Goal: Transaction & Acquisition: Purchase product/service

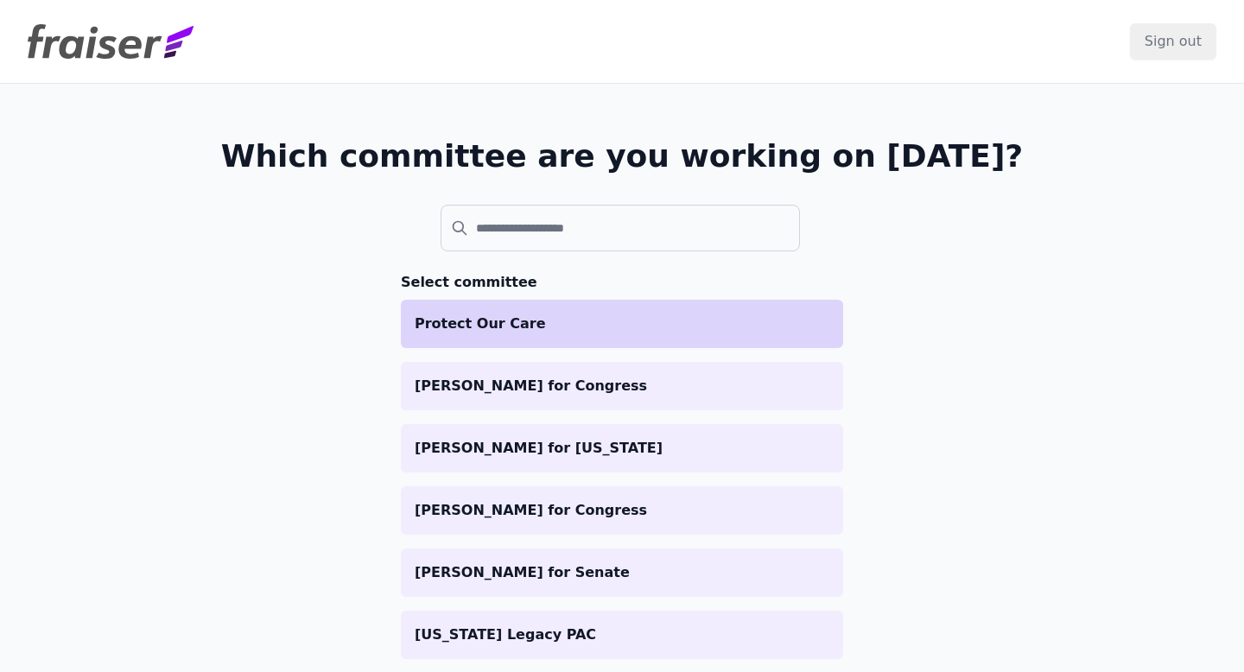
click at [598, 332] on p "Protect Our Care" at bounding box center [622, 323] width 415 height 21
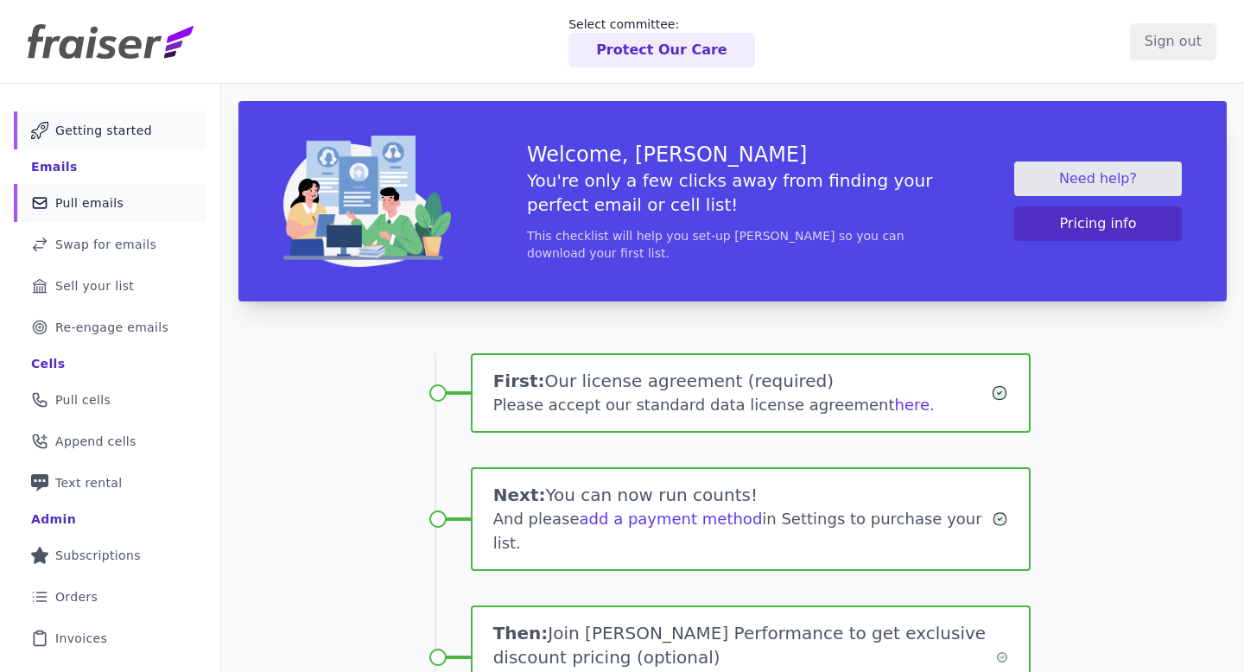
click at [135, 215] on link "Mail Icon Outline of a mail envelope Pull emails" at bounding box center [110, 203] width 193 height 38
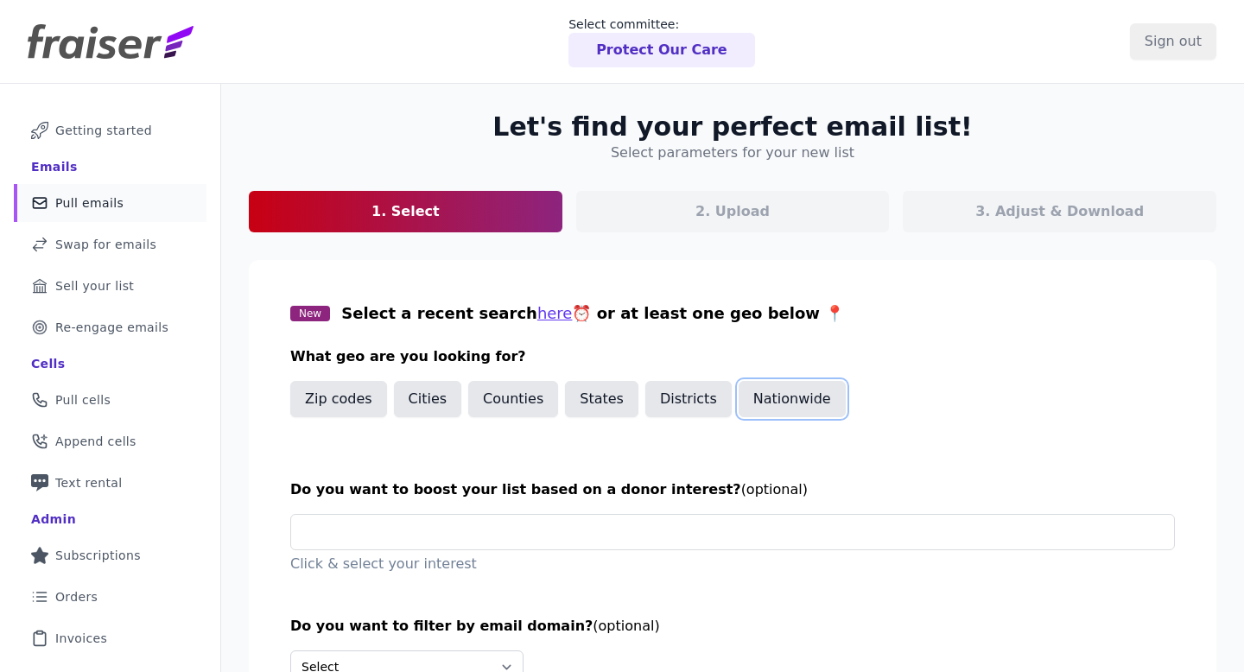
click at [790, 392] on button "Nationwide" at bounding box center [791, 399] width 107 height 36
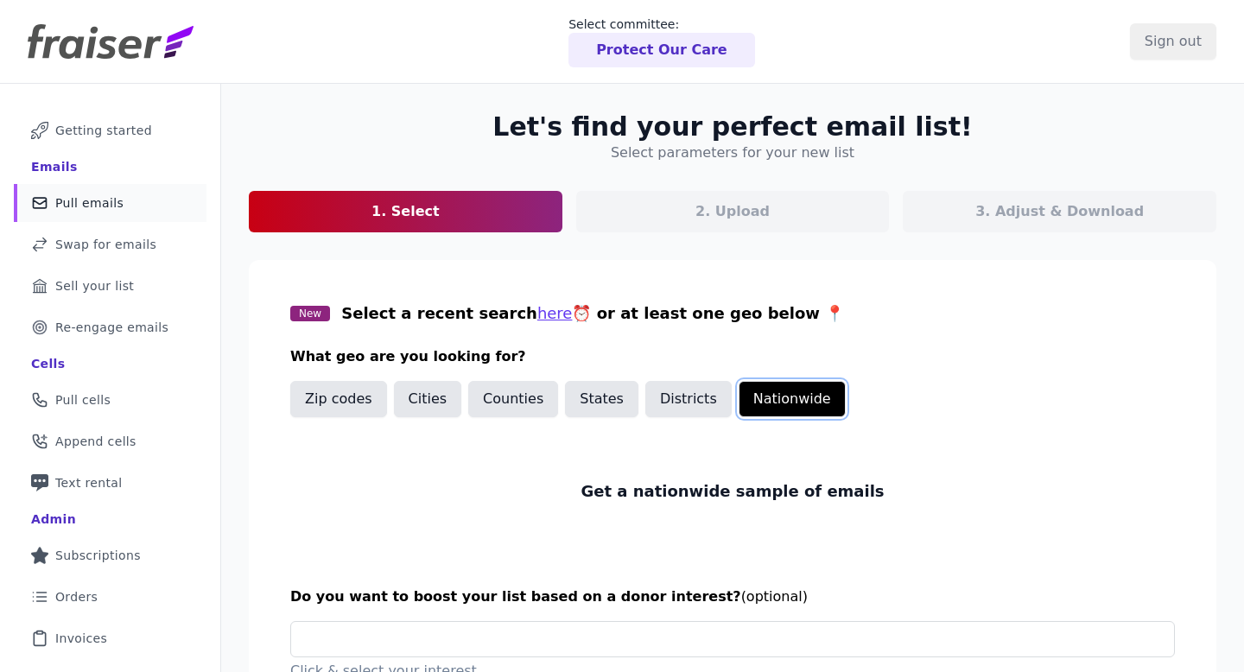
scroll to position [236, 0]
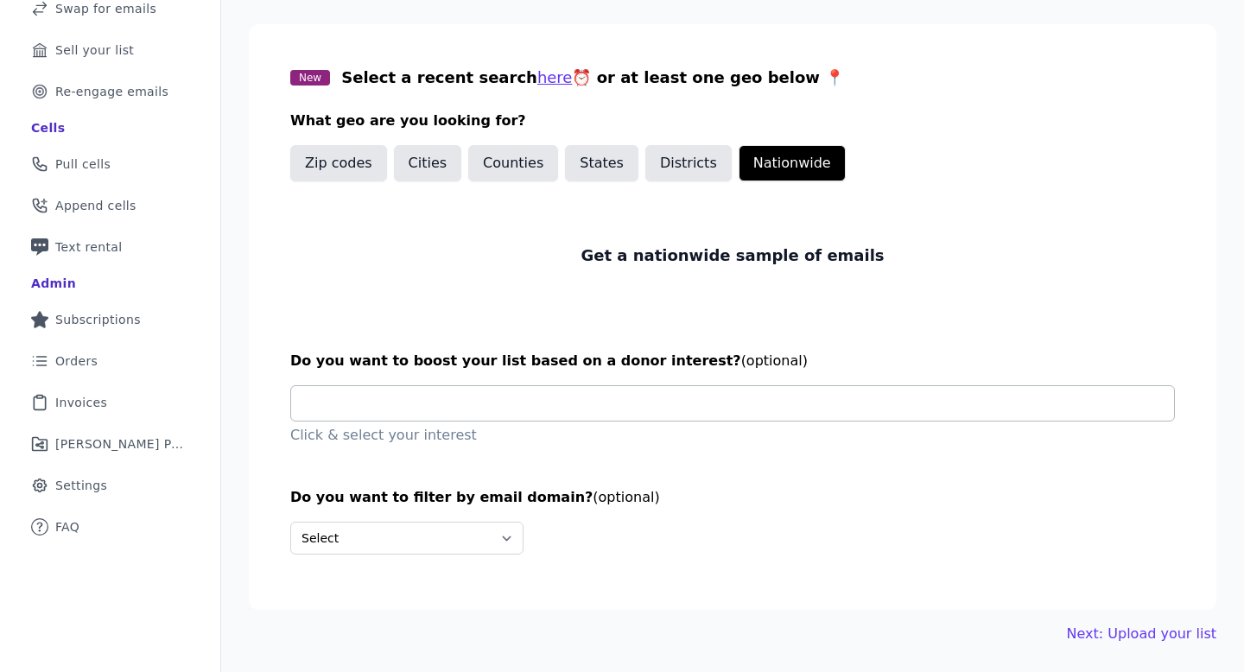
click at [611, 395] on input "text" at bounding box center [739, 403] width 869 height 35
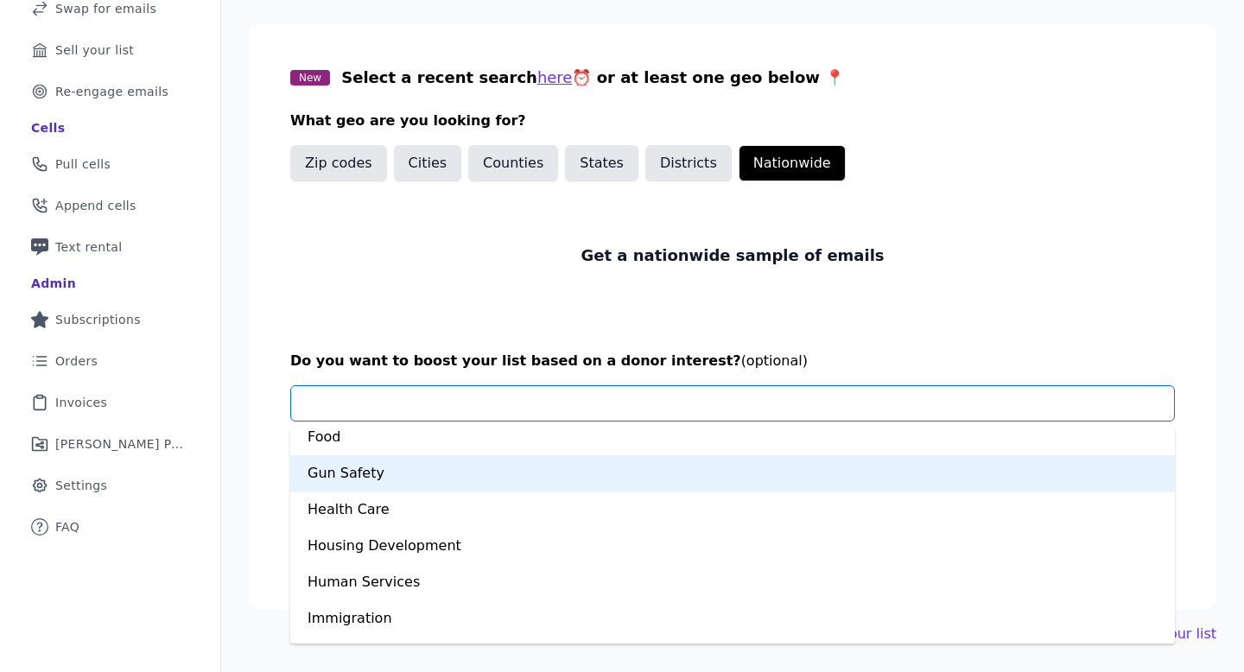
scroll to position [568, 0]
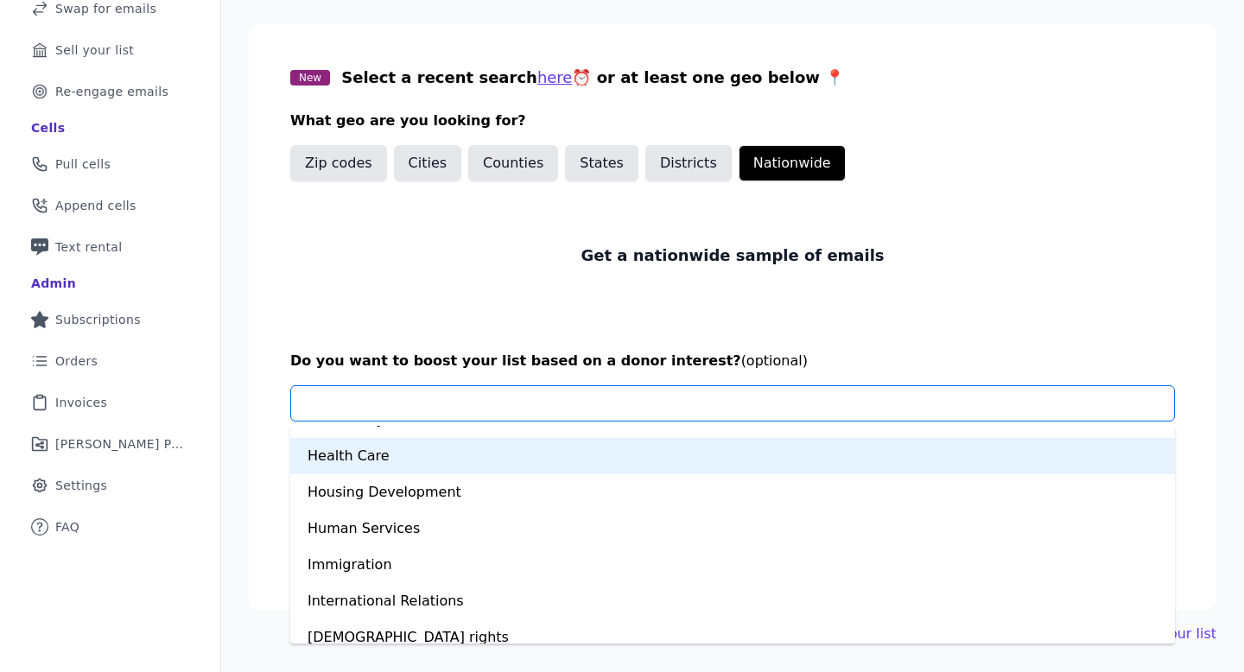
click at [586, 465] on div "Health Care" at bounding box center [732, 456] width 884 height 36
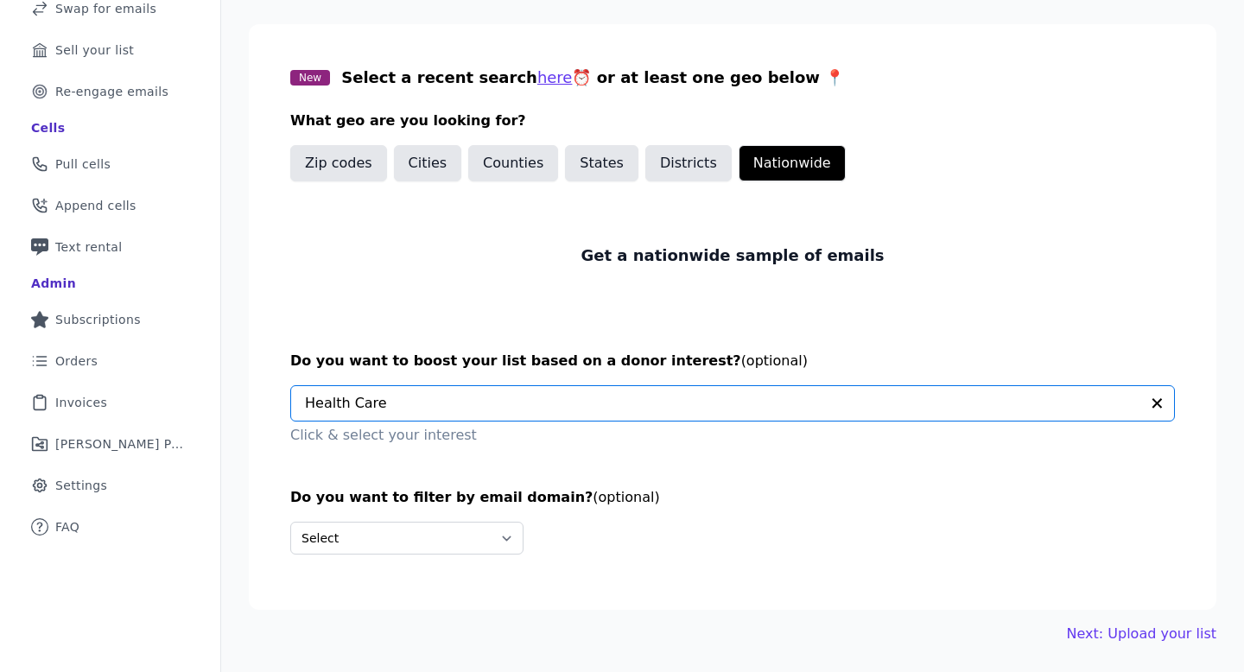
click at [589, 403] on input "text" at bounding box center [722, 403] width 834 height 35
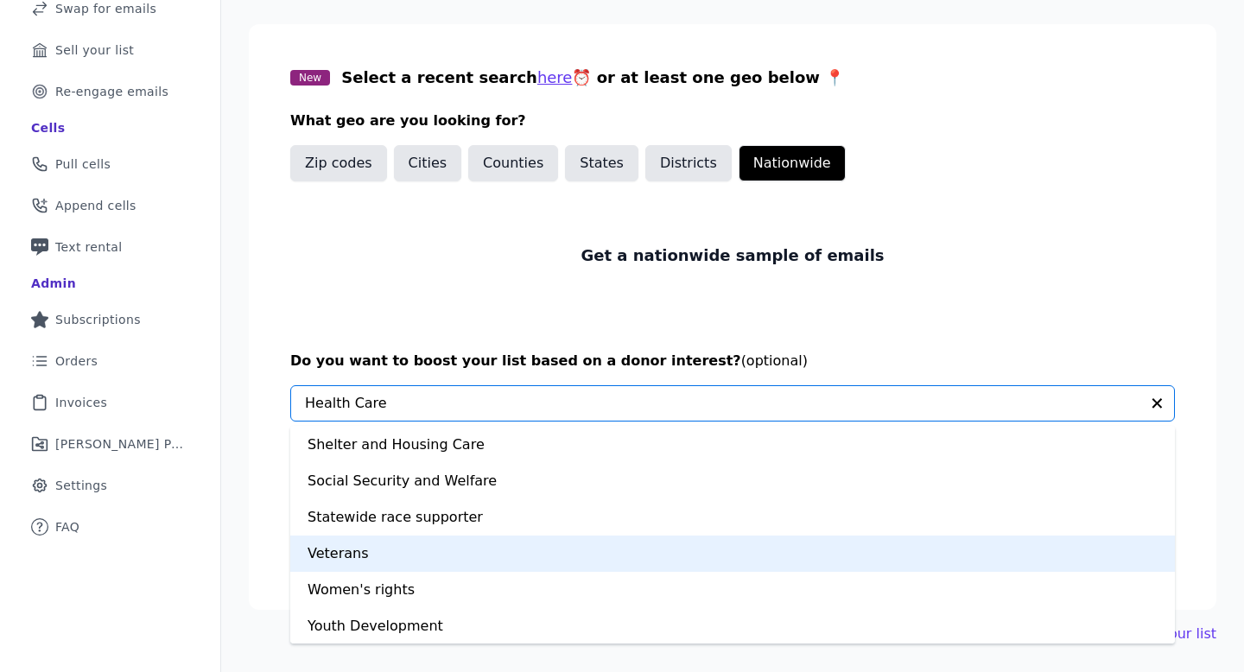
scroll to position [1197, 0]
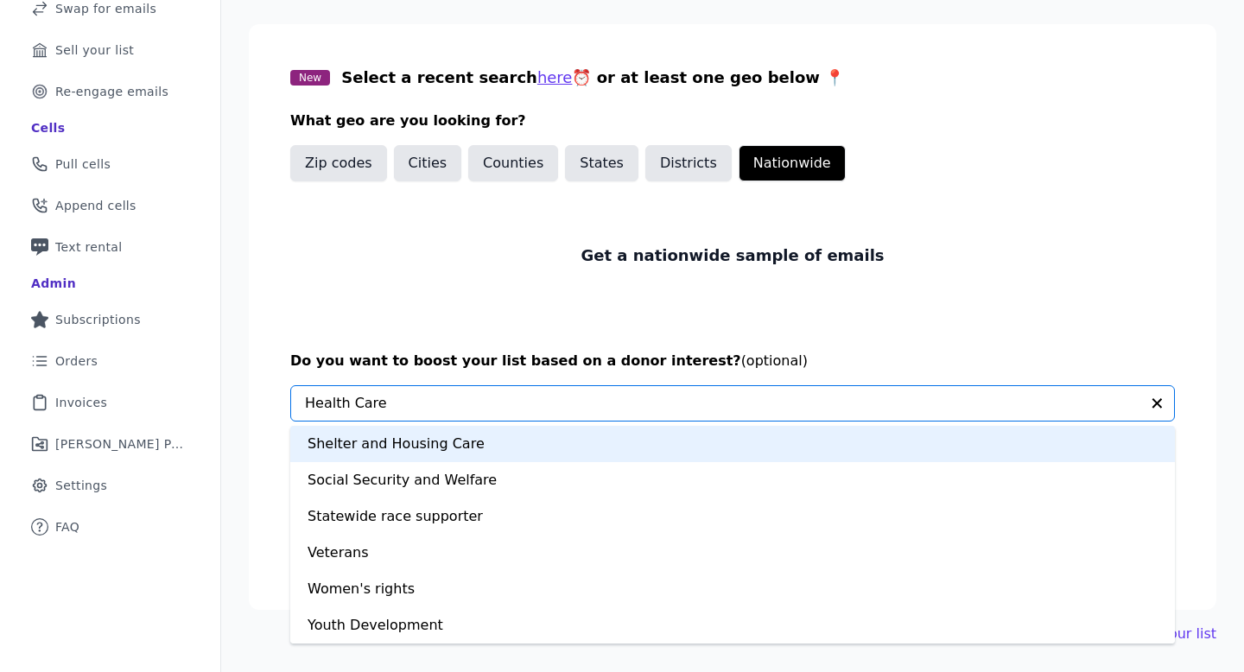
click at [992, 289] on div "Get a nationwide sample of emails" at bounding box center [732, 255] width 884 height 107
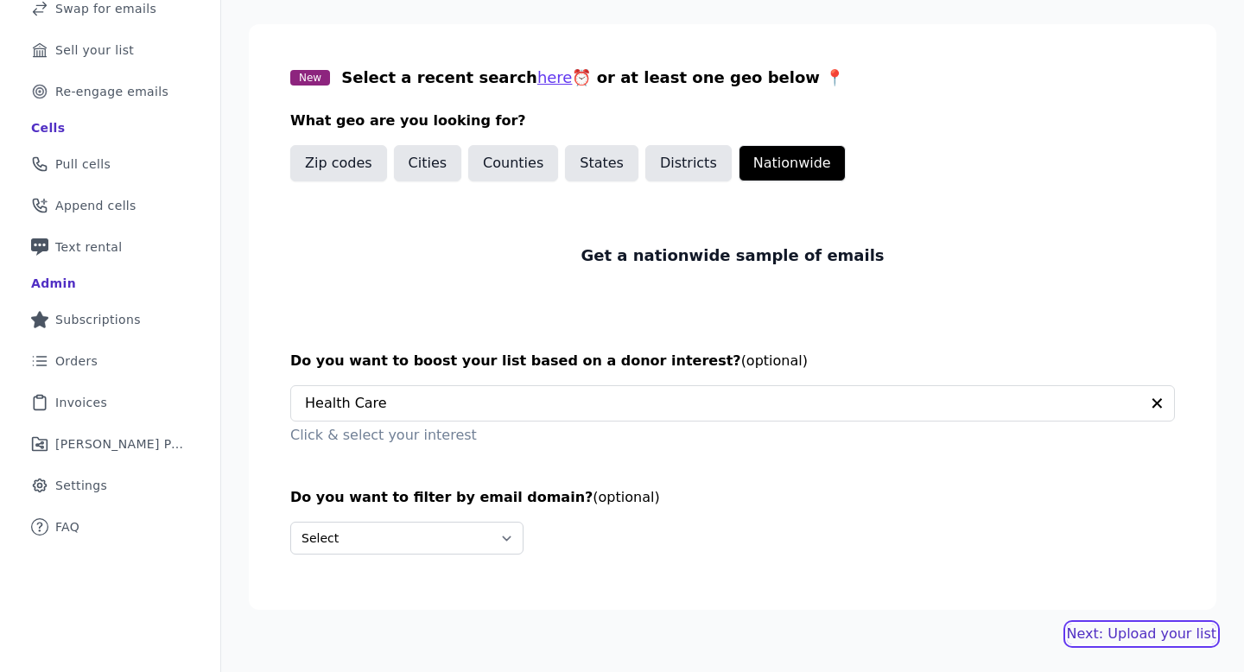
click at [1086, 631] on link "Next: Upload your list" at bounding box center [1141, 634] width 149 height 21
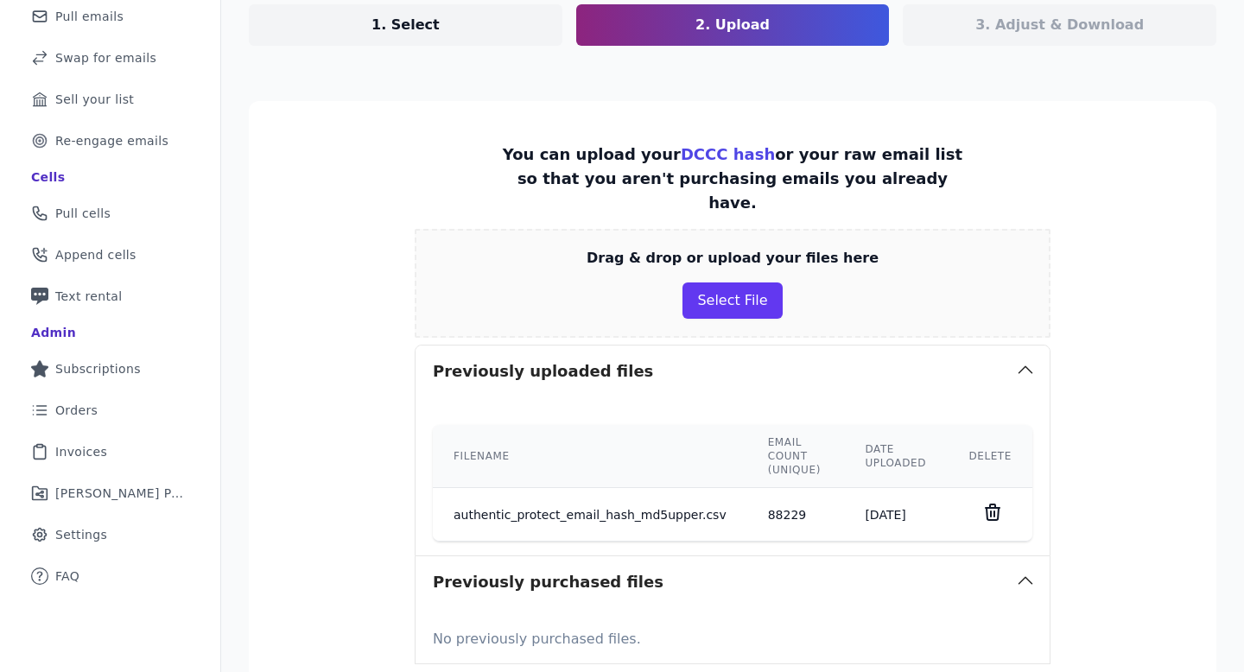
scroll to position [355, 0]
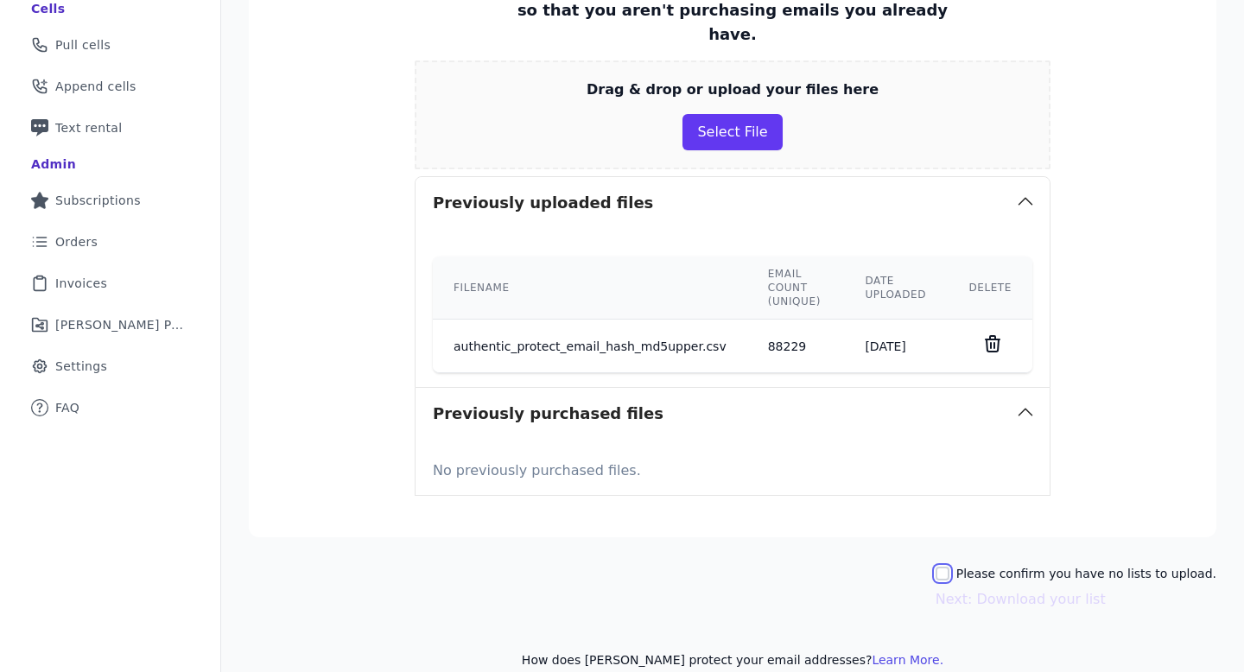
click at [949, 567] on input "Please confirm you have no lists to upload." at bounding box center [942, 574] width 14 height 14
checkbox input "true"
click at [958, 589] on button "Next: Download your list" at bounding box center [1020, 599] width 170 height 21
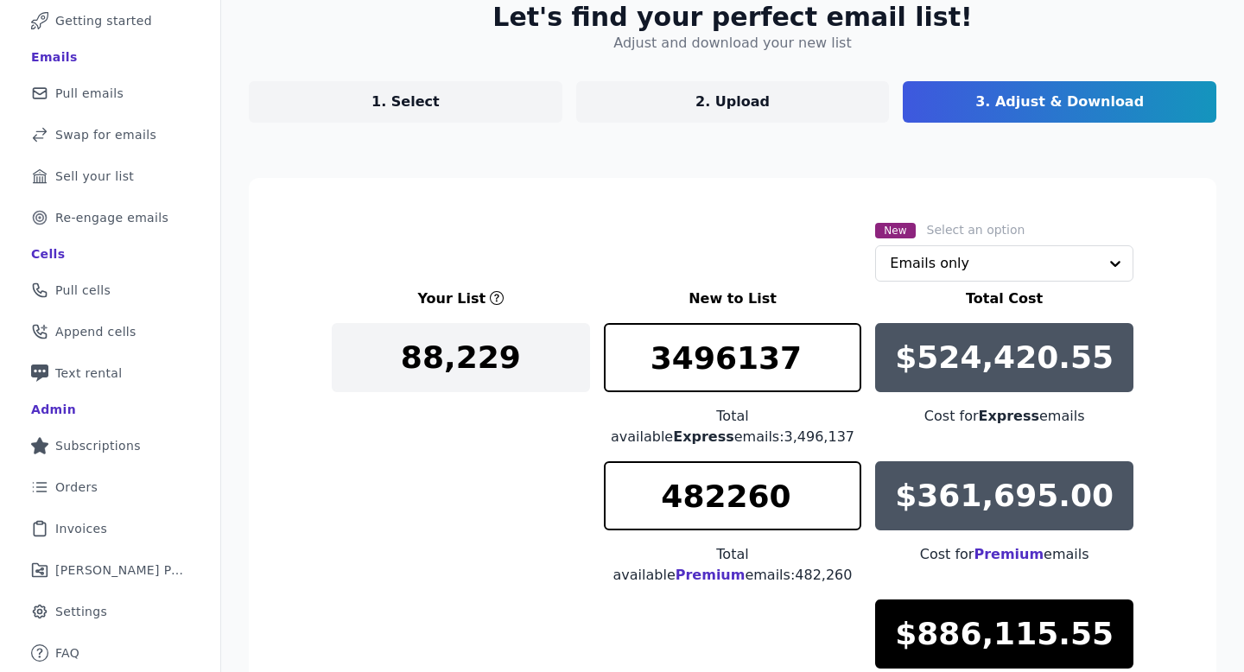
scroll to position [355, 0]
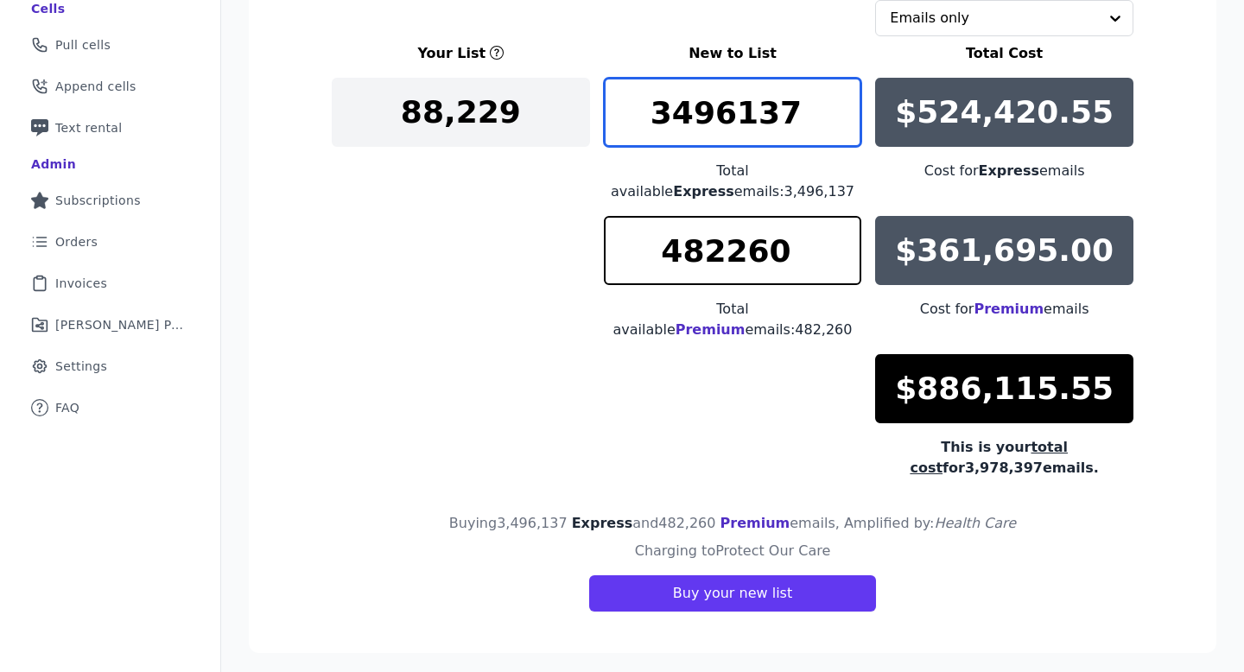
drag, startPoint x: 702, startPoint y: 122, endPoint x: 612, endPoint y: 117, distance: 90.0
click at [612, 117] on input "3496137" at bounding box center [733, 112] width 258 height 69
drag, startPoint x: 720, startPoint y: 107, endPoint x: 555, endPoint y: 117, distance: 165.2
click at [555, 117] on div "Your List New to List Total Cost 88,229 3496137 Total available Express emails:…" at bounding box center [732, 260] width 801 height 435
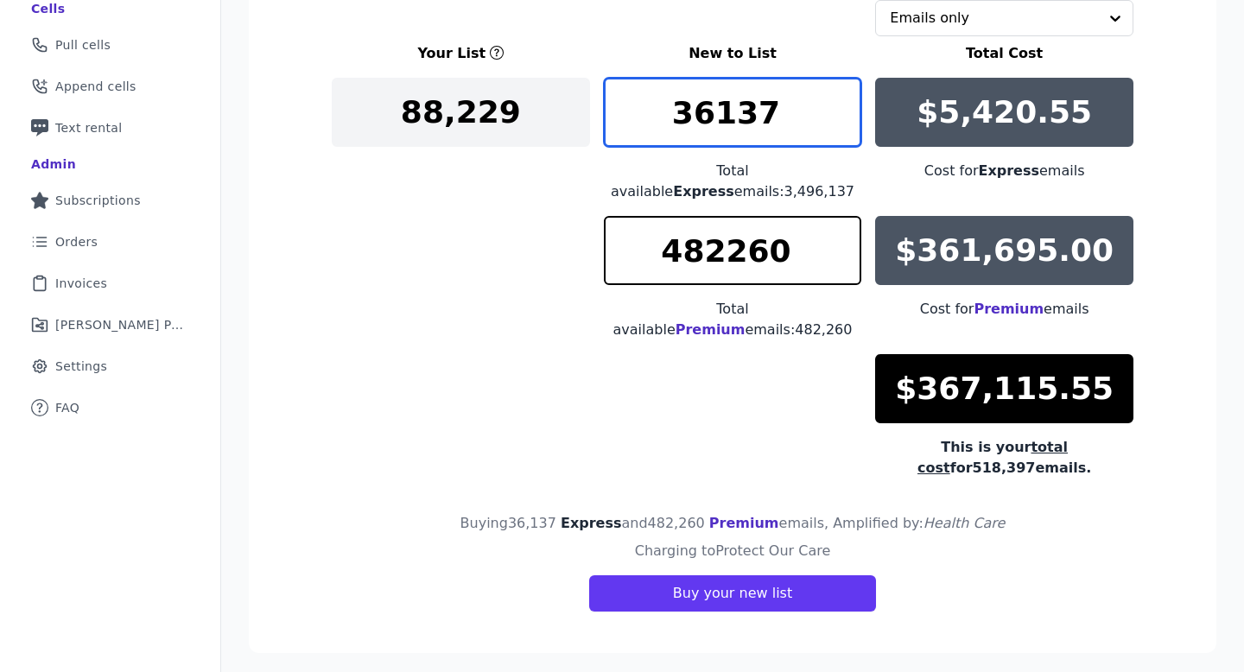
type input "36137"
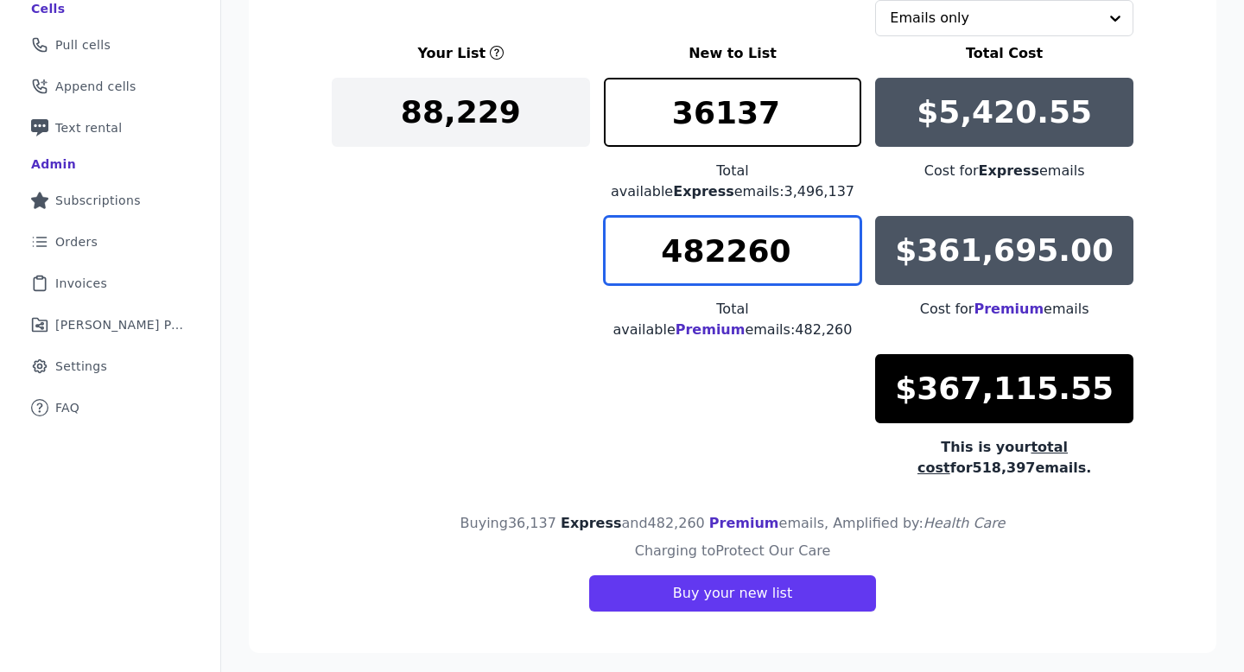
drag, startPoint x: 706, startPoint y: 250, endPoint x: 658, endPoint y: 249, distance: 48.4
click at [660, 250] on input "482260" at bounding box center [733, 250] width 258 height 69
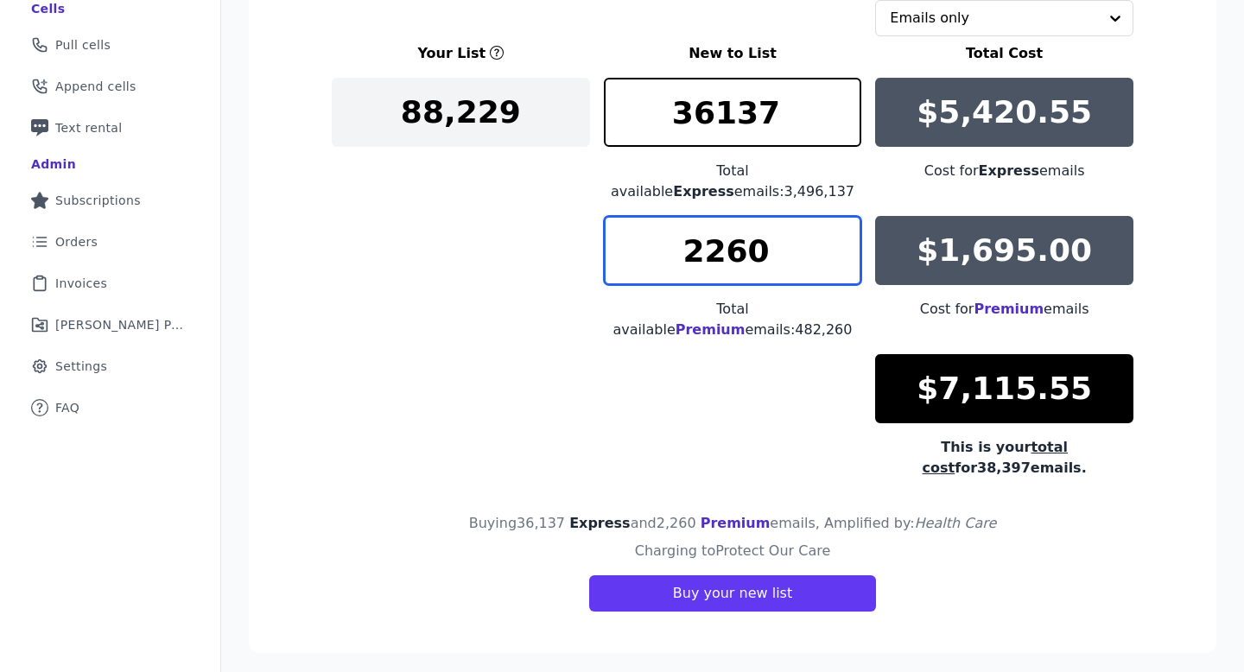
drag, startPoint x: 699, startPoint y: 249, endPoint x: 689, endPoint y: 249, distance: 9.5
click at [689, 249] on input "2260" at bounding box center [733, 250] width 258 height 69
drag, startPoint x: 719, startPoint y: 254, endPoint x: 674, endPoint y: 254, distance: 44.9
click at [674, 254] on input "3260" at bounding box center [733, 250] width 258 height 69
click at [845, 237] on input "3971" at bounding box center [733, 250] width 258 height 69
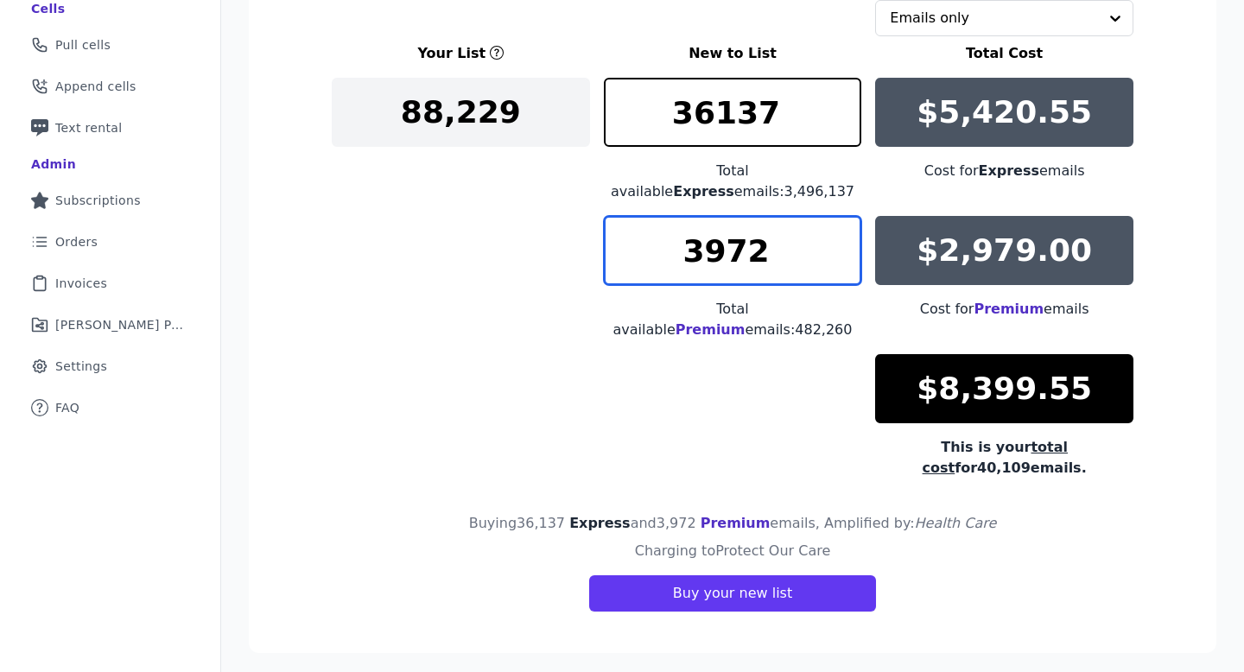
click at [845, 237] on input "3972" at bounding box center [733, 250] width 258 height 69
type input "3973"
click at [845, 237] on input "3973" at bounding box center [733, 250] width 258 height 69
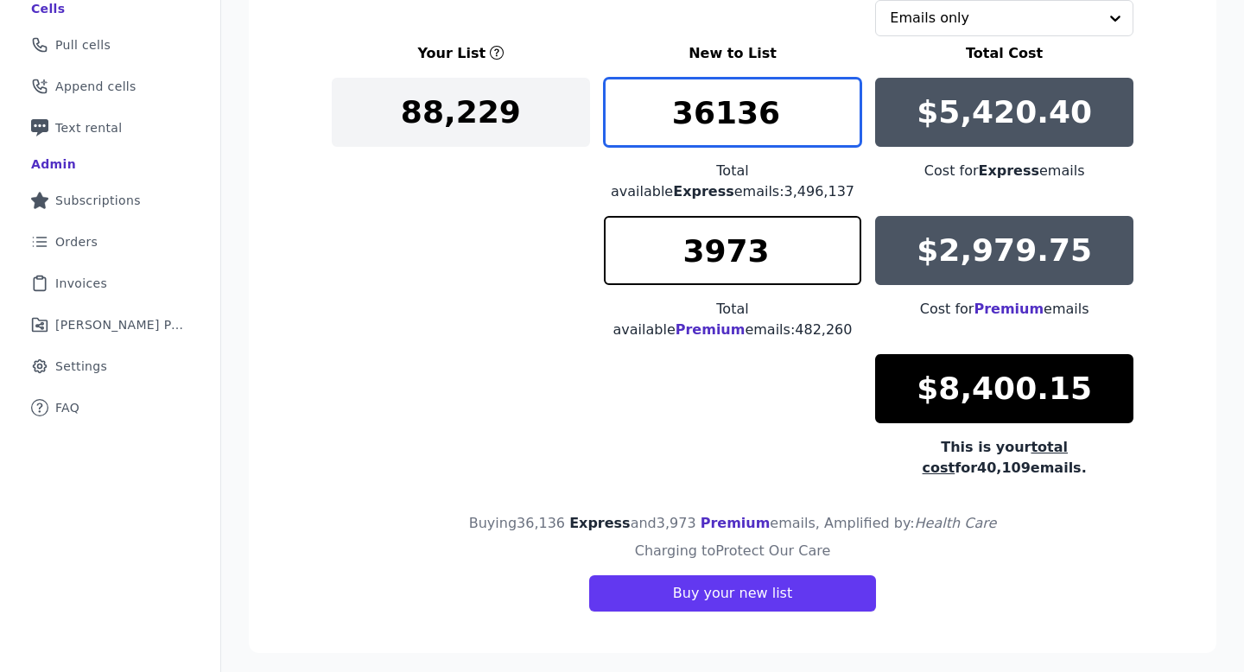
click at [845, 123] on input "36136" at bounding box center [733, 112] width 258 height 69
click at [845, 123] on input "36135" at bounding box center [733, 112] width 258 height 69
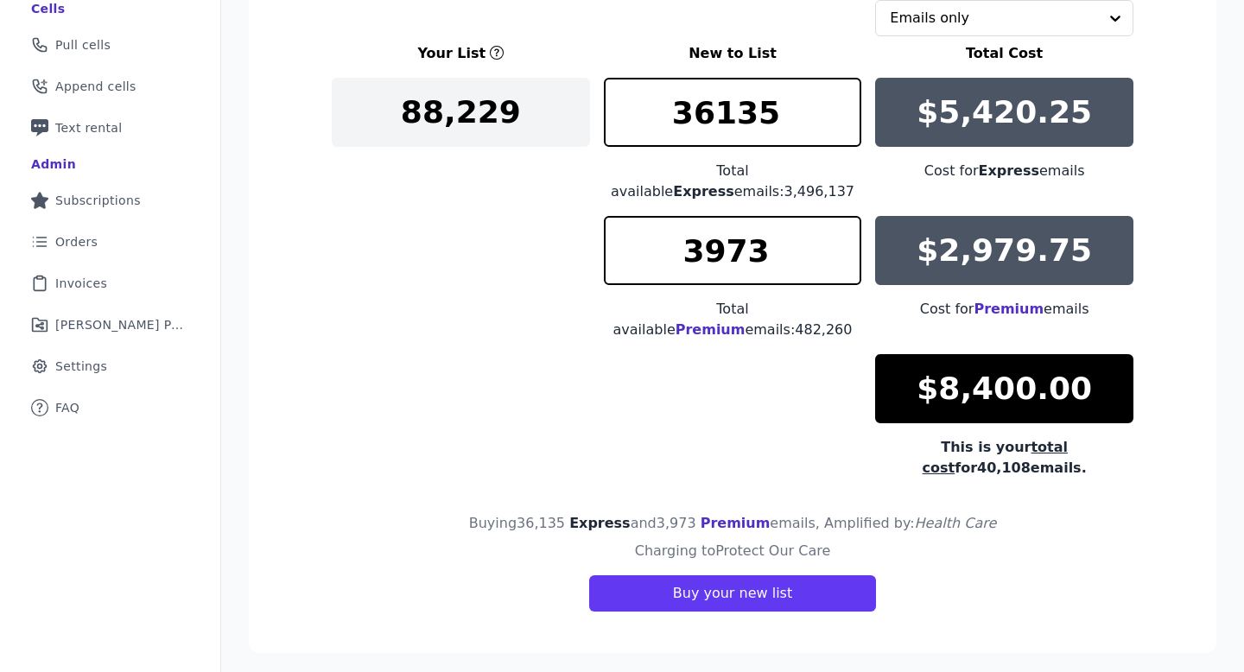
click at [446, 202] on div "Your List New to List Total Cost 88,229 36135 Total available Express emails: 3…" at bounding box center [732, 260] width 801 height 435
drag, startPoint x: 698, startPoint y: 121, endPoint x: 674, endPoint y: 120, distance: 24.2
click at [674, 120] on input "36135" at bounding box center [733, 112] width 258 height 69
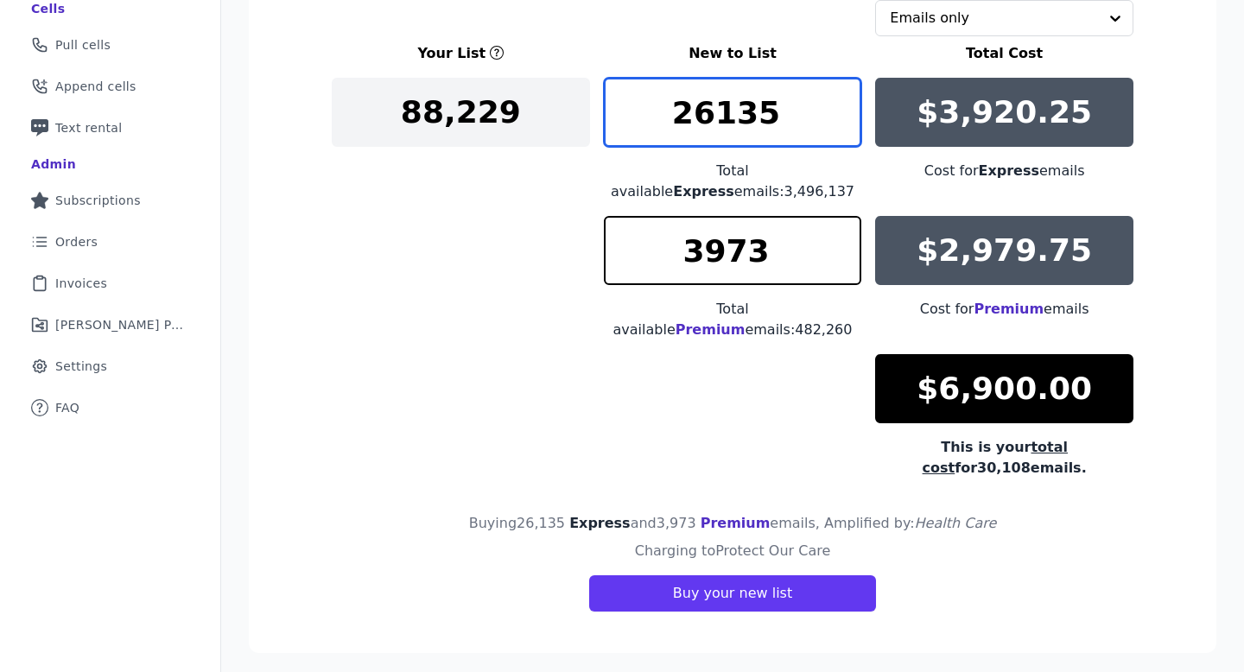
type input "26135"
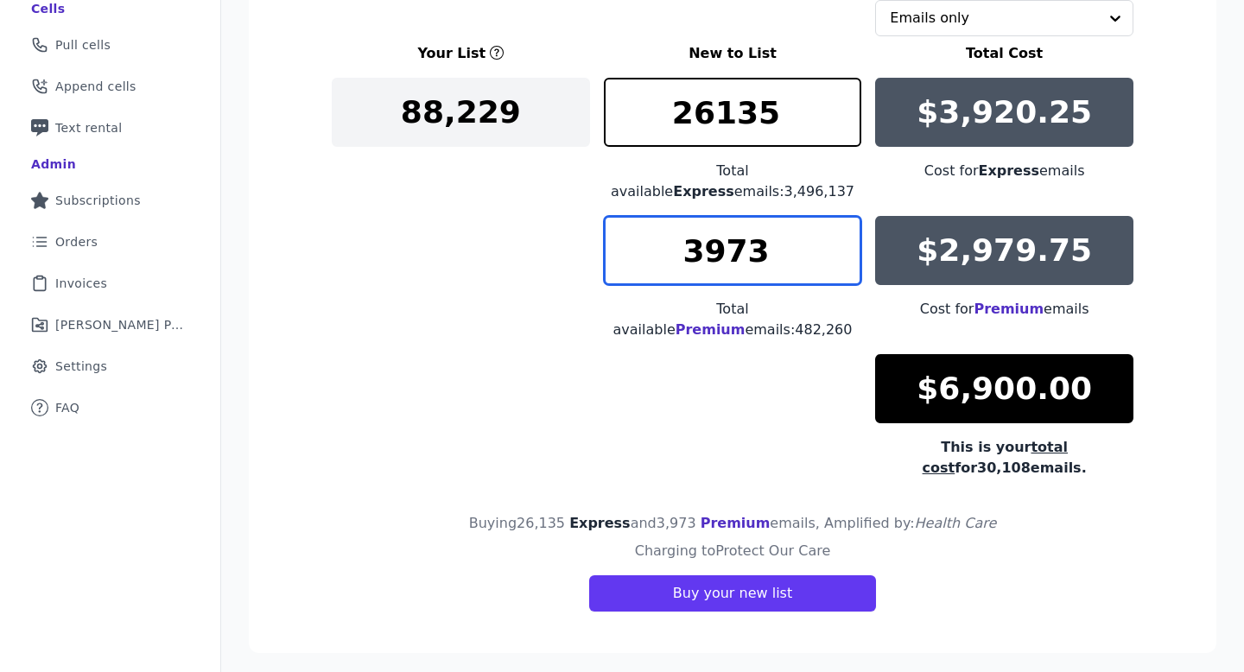
drag, startPoint x: 717, startPoint y: 256, endPoint x: 686, endPoint y: 256, distance: 31.1
click at [686, 256] on input "3973" at bounding box center [733, 250] width 258 height 69
drag, startPoint x: 725, startPoint y: 260, endPoint x: 693, endPoint y: 260, distance: 31.1
click at [693, 260] on input "3973" at bounding box center [733, 250] width 258 height 69
type input "5073"
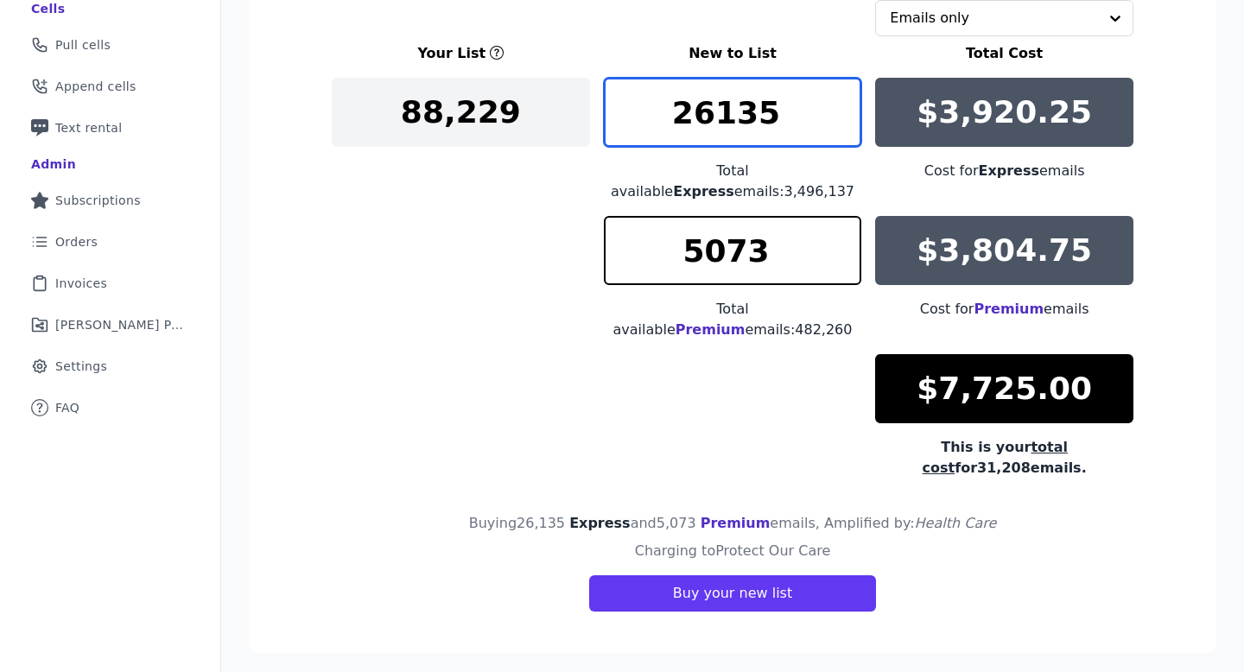
drag, startPoint x: 713, startPoint y: 117, endPoint x: 672, endPoint y: 118, distance: 41.5
click at [672, 118] on input "26135" at bounding box center [733, 112] width 258 height 69
click at [848, 127] on input "31008" at bounding box center [733, 112] width 258 height 69
drag, startPoint x: 784, startPoint y: 111, endPoint x: 703, endPoint y: 111, distance: 81.2
click at [703, 111] on input "31008" at bounding box center [733, 112] width 258 height 69
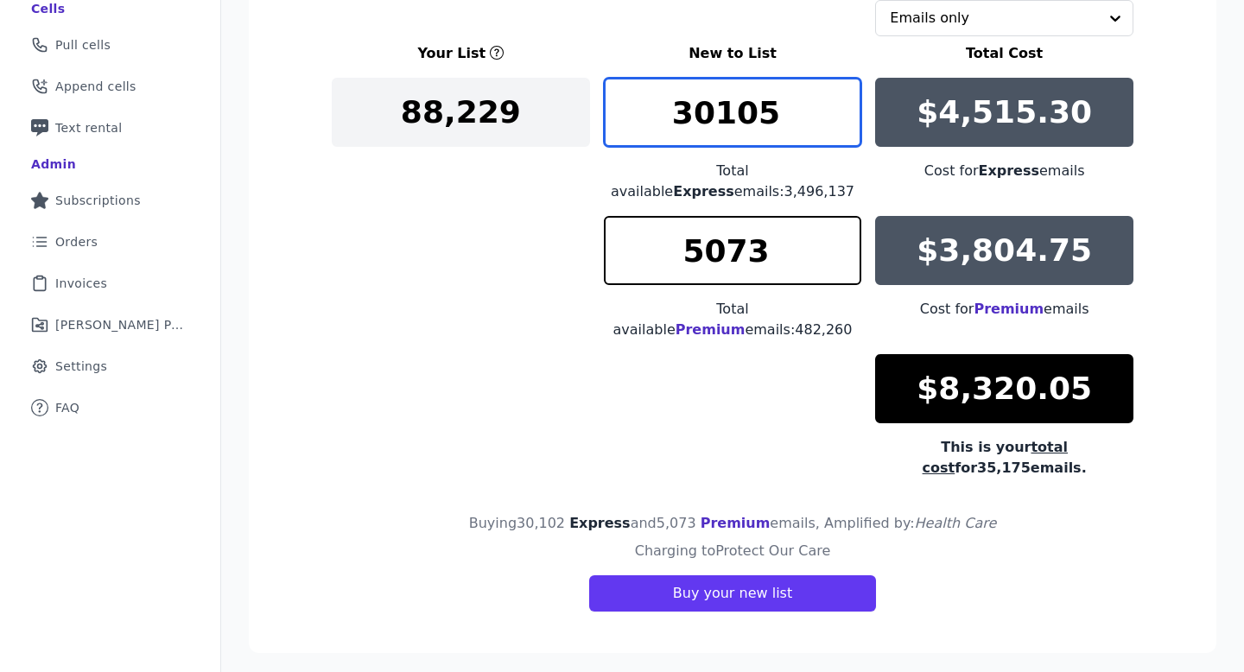
click at [845, 100] on input "30105" at bounding box center [733, 112] width 258 height 69
drag, startPoint x: 787, startPoint y: 116, endPoint x: 719, endPoint y: 116, distance: 67.4
click at [719, 116] on input "30105" at bounding box center [733, 112] width 258 height 69
drag, startPoint x: 794, startPoint y: 115, endPoint x: 724, endPoint y: 114, distance: 70.0
click at [724, 114] on input "30400" at bounding box center [733, 112] width 258 height 69
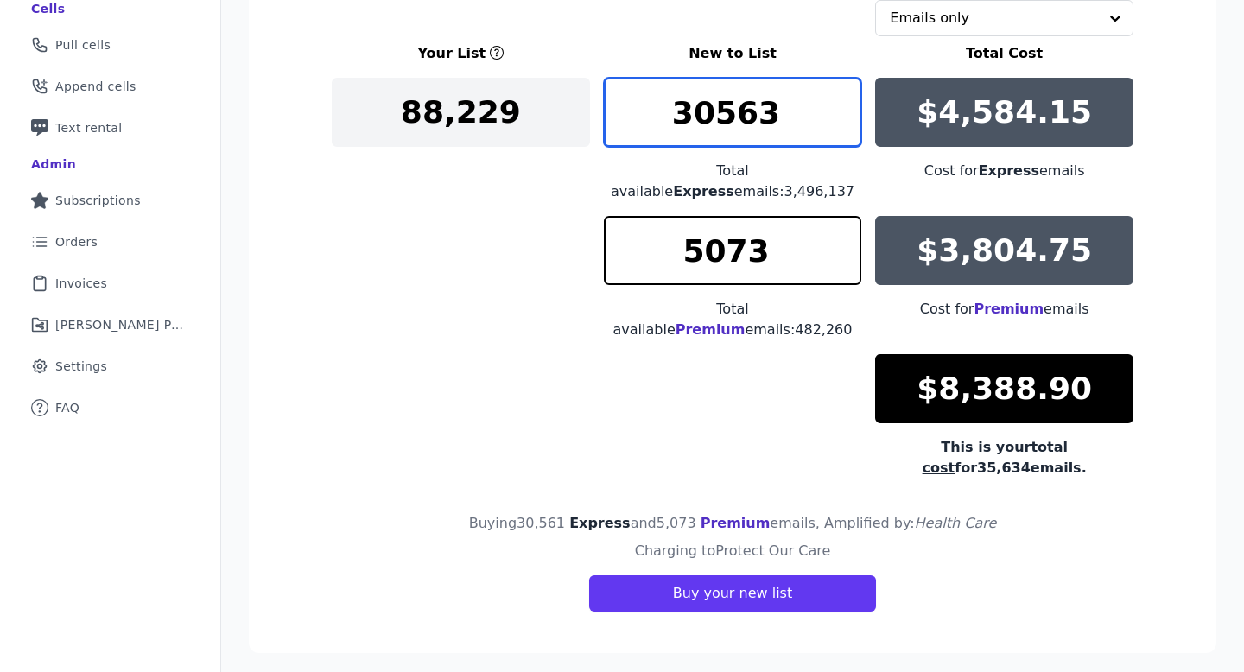
click at [846, 105] on input "30563" at bounding box center [733, 112] width 258 height 69
click at [846, 105] on input "30627" at bounding box center [733, 112] width 258 height 69
click at [846, 105] on input "30628" at bounding box center [733, 112] width 258 height 69
click at [846, 105] on input "30629" at bounding box center [733, 112] width 258 height 69
click at [846, 105] on input "30630" at bounding box center [733, 112] width 258 height 69
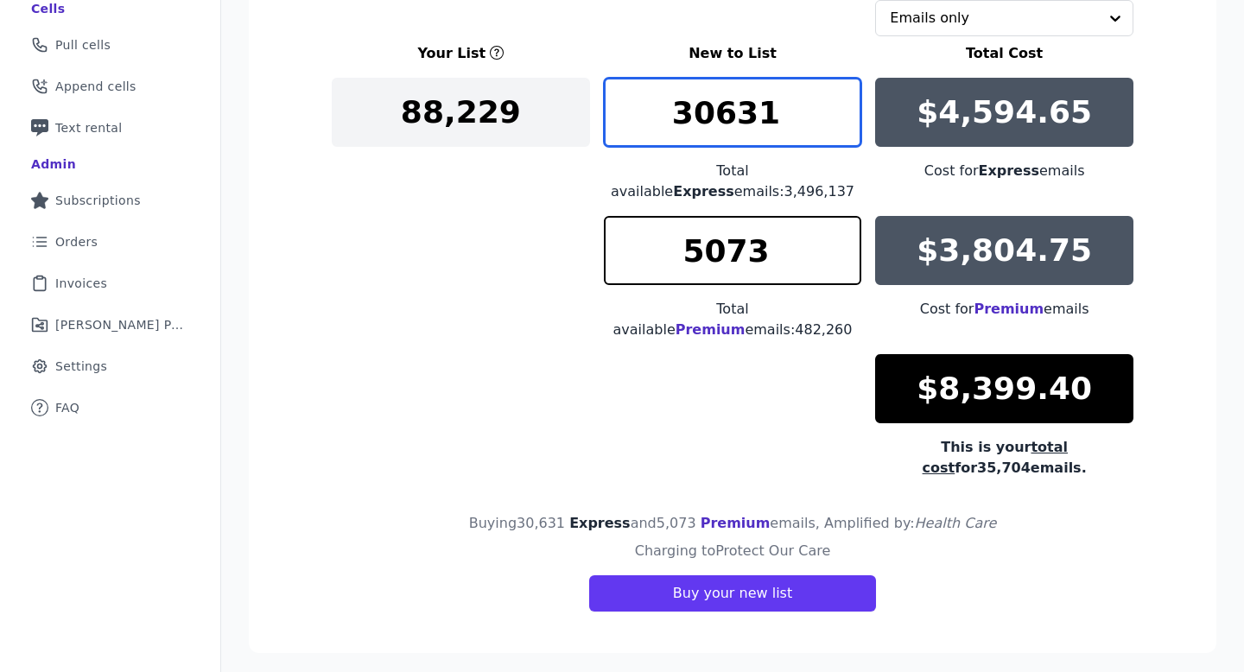
click at [846, 105] on input "30631" at bounding box center [733, 112] width 258 height 69
click at [846, 105] on input "30632" at bounding box center [733, 112] width 258 height 69
click at [846, 105] on input "30633" at bounding box center [733, 112] width 258 height 69
click at [846, 105] on input "30634" at bounding box center [733, 112] width 258 height 69
type input "30635"
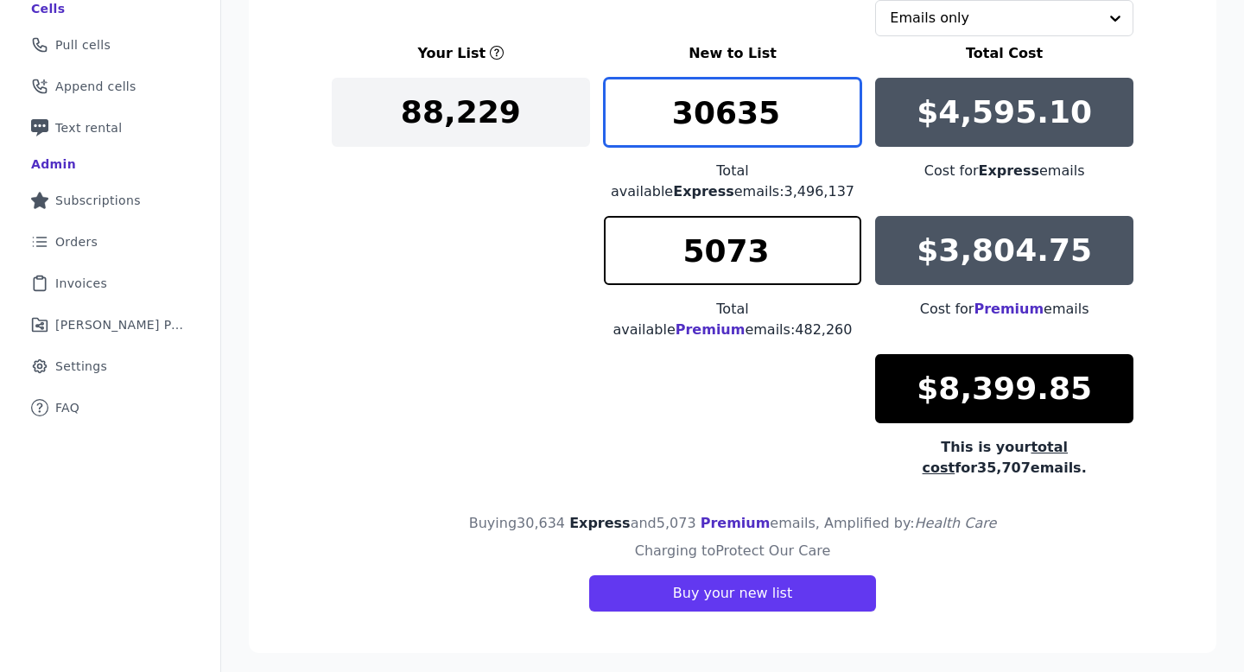
click at [846, 105] on input "30635" at bounding box center [733, 112] width 258 height 69
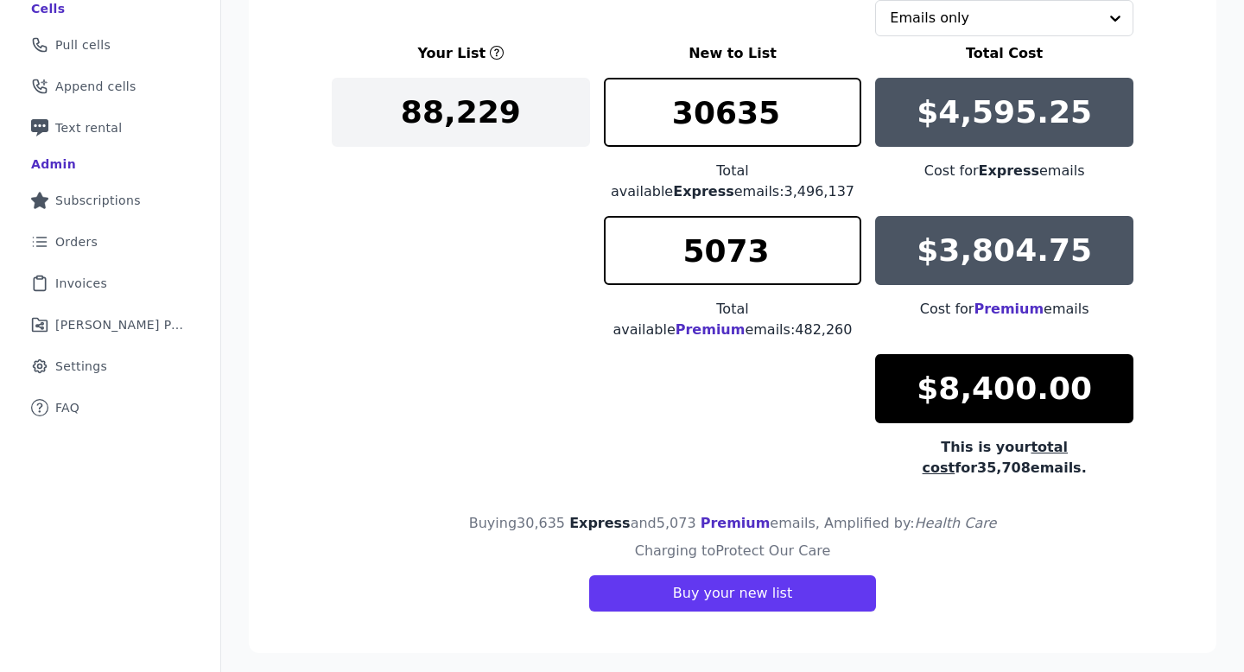
click at [507, 247] on div "Your List New to List Total Cost 88,229 30635 Total available Express emails: 3…" at bounding box center [732, 260] width 801 height 435
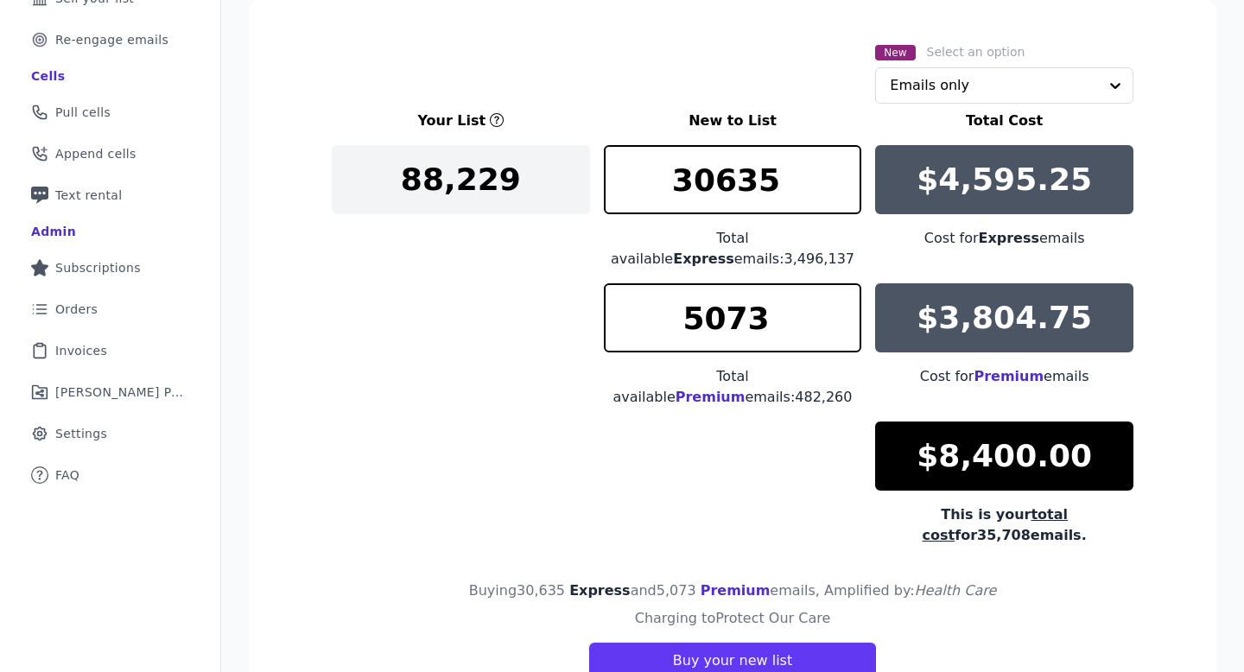
scroll to position [273, 0]
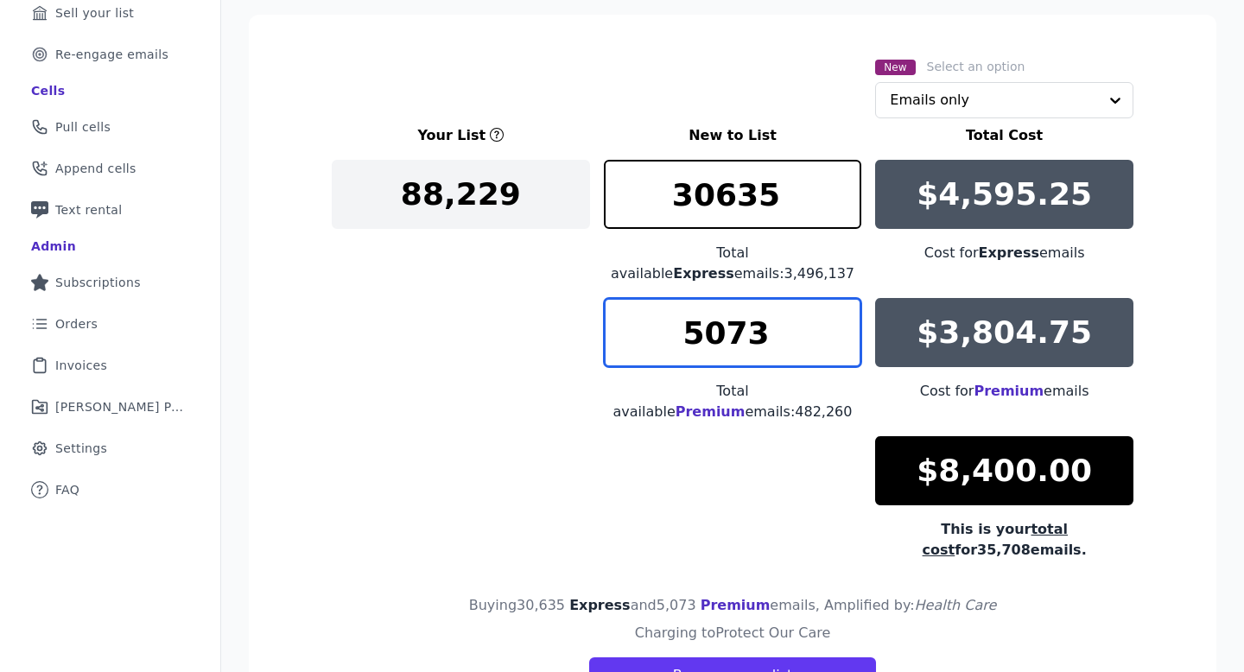
drag, startPoint x: 770, startPoint y: 334, endPoint x: 666, endPoint y: 326, distance: 104.8
click at [665, 326] on input "5073" at bounding box center [733, 332] width 258 height 69
type input "8000"
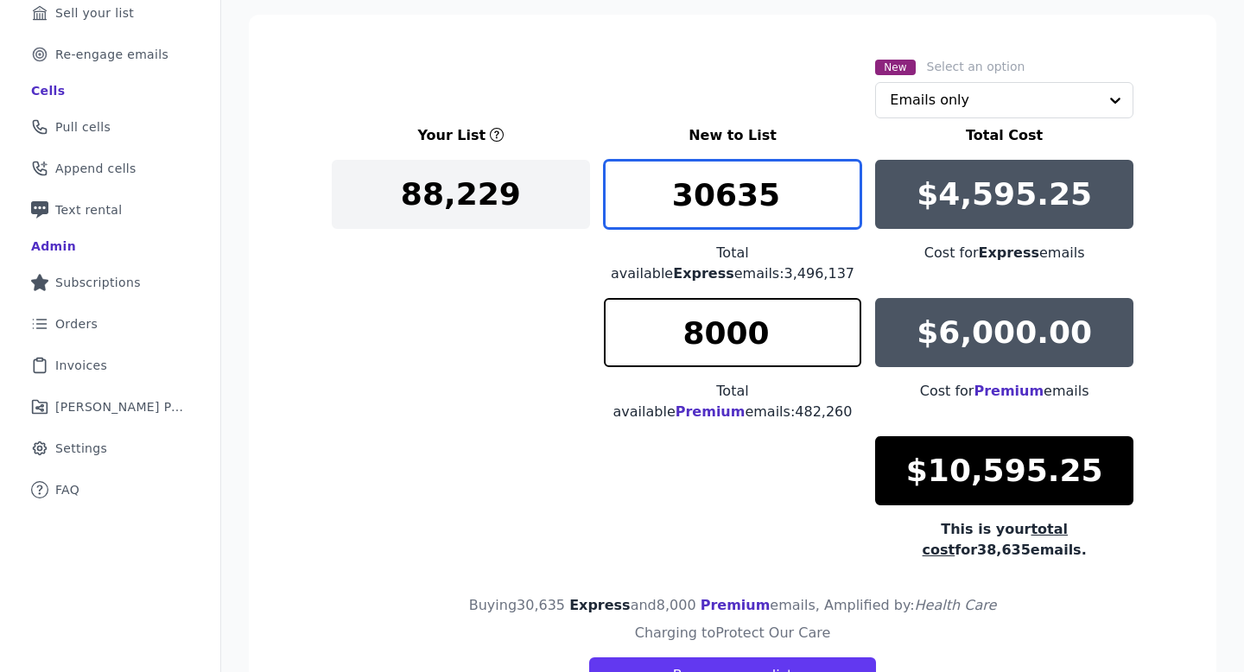
drag, startPoint x: 712, startPoint y: 199, endPoint x: 672, endPoint y: 197, distance: 39.8
click at [672, 197] on input "30635" at bounding box center [733, 194] width 258 height 69
type input "20635"
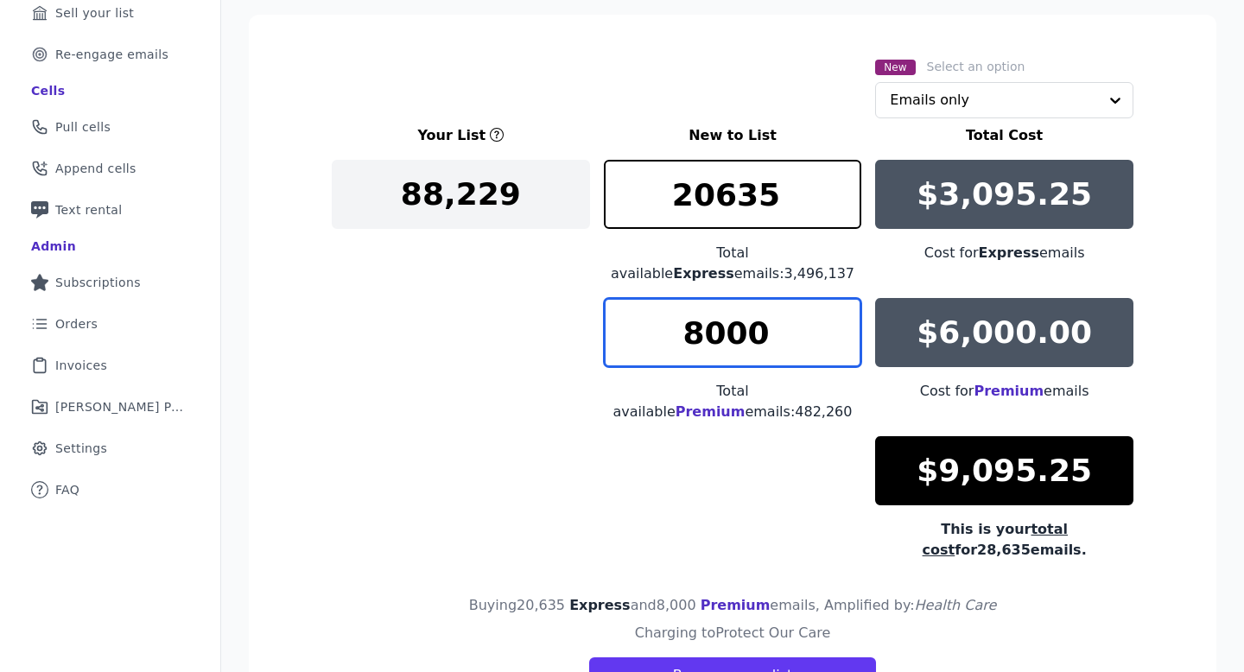
drag, startPoint x: 712, startPoint y: 337, endPoint x: 679, endPoint y: 336, distance: 32.8
click at [679, 336] on input "8000" at bounding box center [733, 332] width 258 height 69
type input "7000"
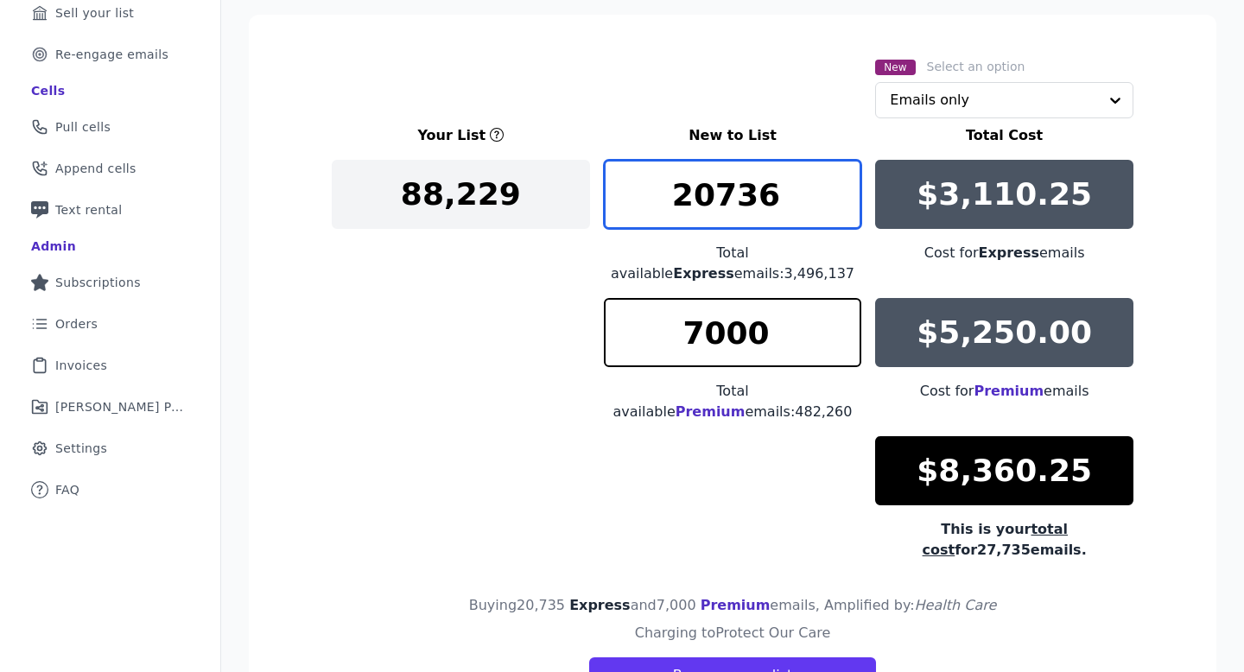
click at [848, 181] on input "20736" at bounding box center [733, 194] width 258 height 69
drag, startPoint x: 775, startPoint y: 201, endPoint x: 723, endPoint y: 199, distance: 51.8
click at [723, 199] on input "20736" at bounding box center [733, 194] width 258 height 69
click at [852, 186] on input "20997" at bounding box center [733, 194] width 258 height 69
click at [852, 186] on input "20998" at bounding box center [733, 194] width 258 height 69
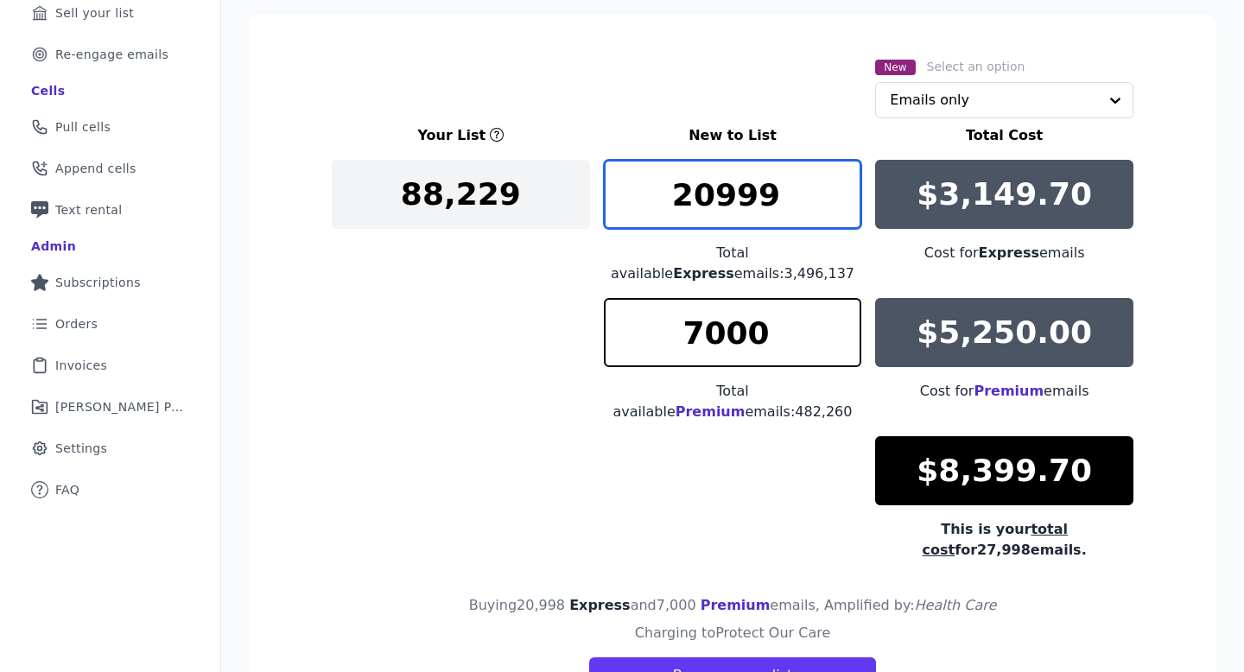
click at [852, 186] on input "20999" at bounding box center [733, 194] width 258 height 69
type input "21000"
click at [852, 186] on input "21000" at bounding box center [733, 194] width 258 height 69
click at [548, 285] on div "Your List New to List Total Cost 88,229 21000 Total available Express emails: 3…" at bounding box center [732, 342] width 801 height 435
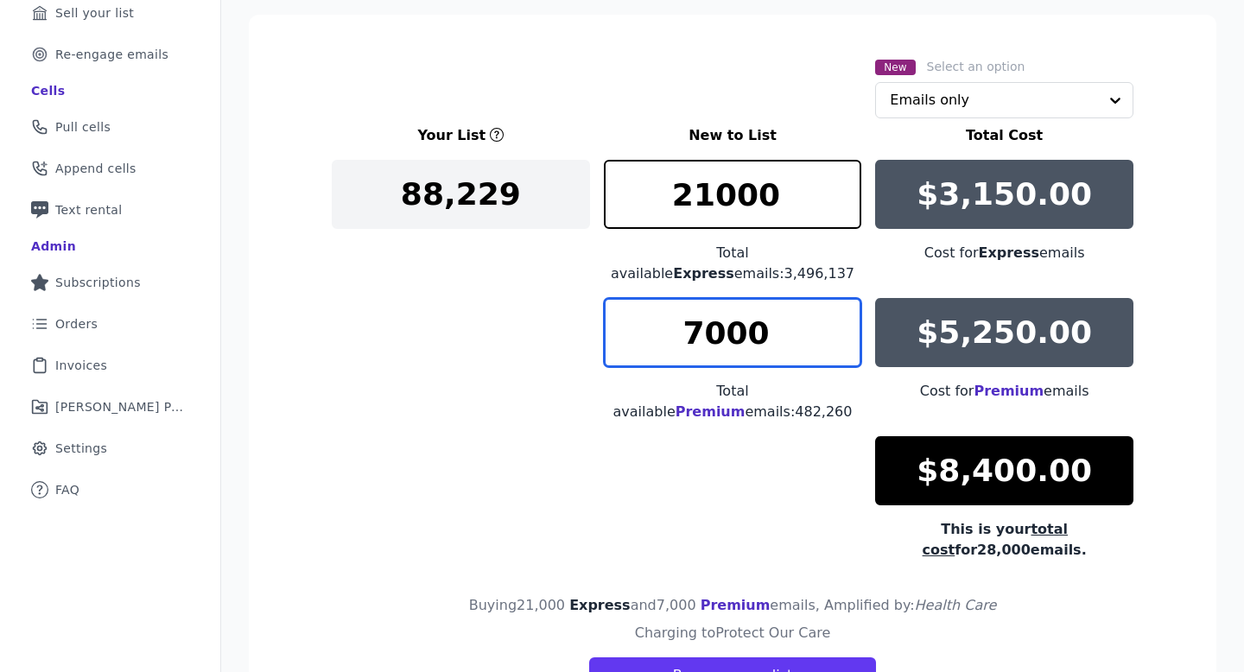
drag, startPoint x: 707, startPoint y: 330, endPoint x: 670, endPoint y: 328, distance: 37.2
click at [669, 329] on input "7000" at bounding box center [733, 332] width 258 height 69
type input "9000"
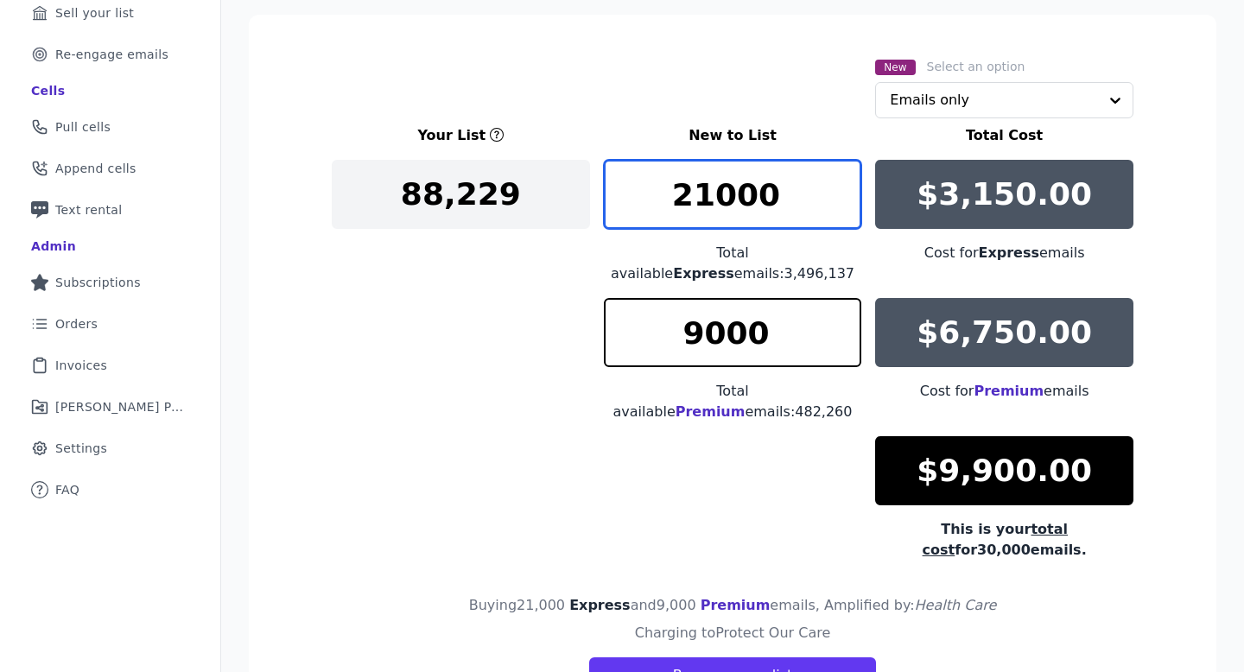
drag, startPoint x: 709, startPoint y: 201, endPoint x: 674, endPoint y: 201, distance: 34.5
click at [674, 201] on input "21000" at bounding box center [733, 194] width 258 height 69
drag, startPoint x: 709, startPoint y: 199, endPoint x: 693, endPoint y: 197, distance: 16.5
click at [693, 197] on input "18000" at bounding box center [733, 194] width 258 height 69
click at [708, 189] on input "18000" at bounding box center [733, 194] width 258 height 69
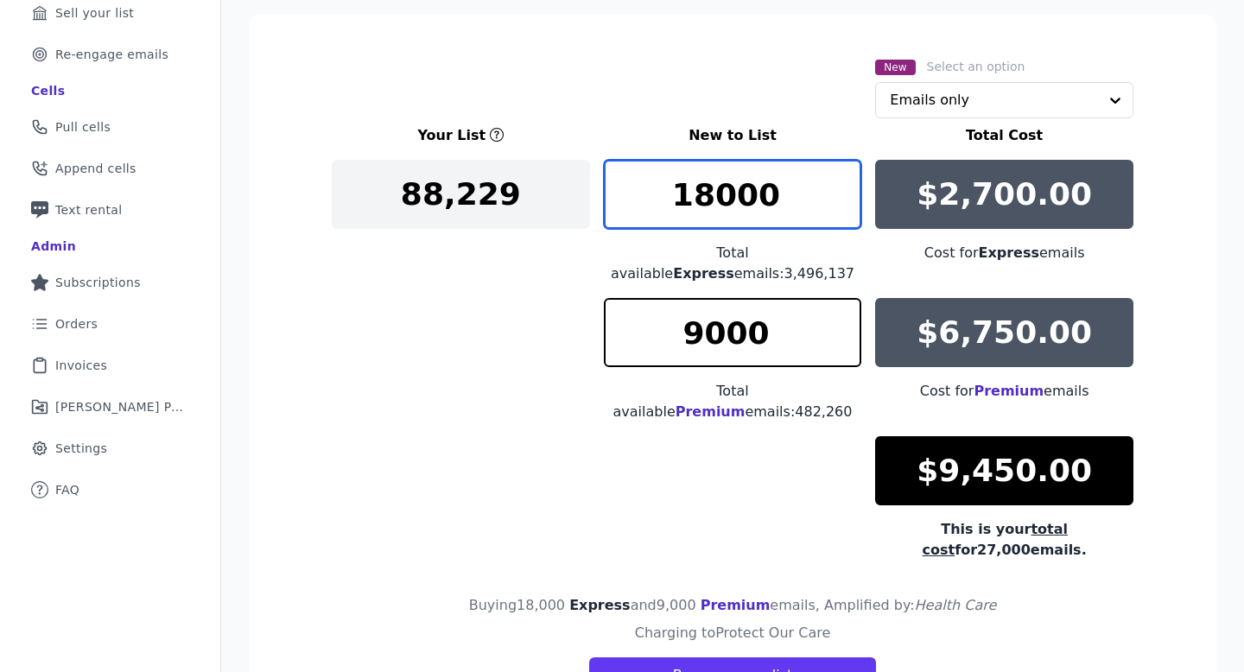
drag, startPoint x: 708, startPoint y: 189, endPoint x: 694, endPoint y: 190, distance: 13.8
click at [694, 190] on input "18000" at bounding box center [733, 194] width 258 height 69
type input "16000"
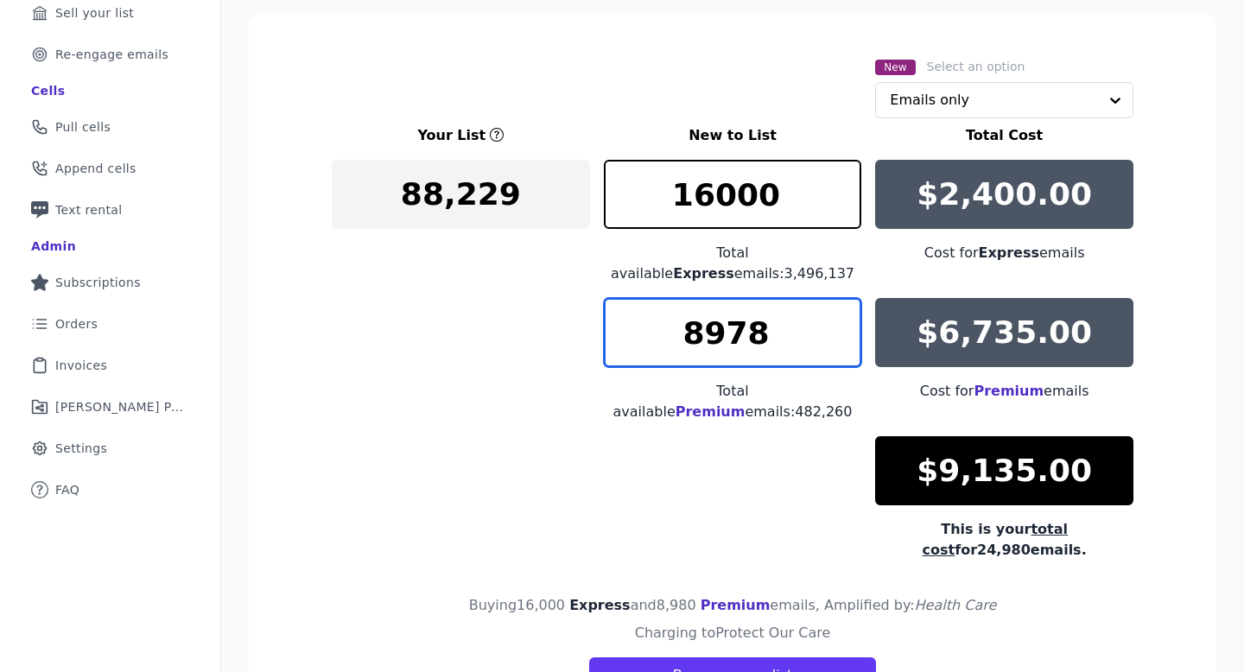
click at [851, 343] on input "8978" at bounding box center [733, 332] width 258 height 69
drag, startPoint x: 806, startPoint y: 339, endPoint x: 658, endPoint y: 336, distance: 147.7
click at [658, 336] on input "8978" at bounding box center [733, 332] width 258 height 69
type input "8400"
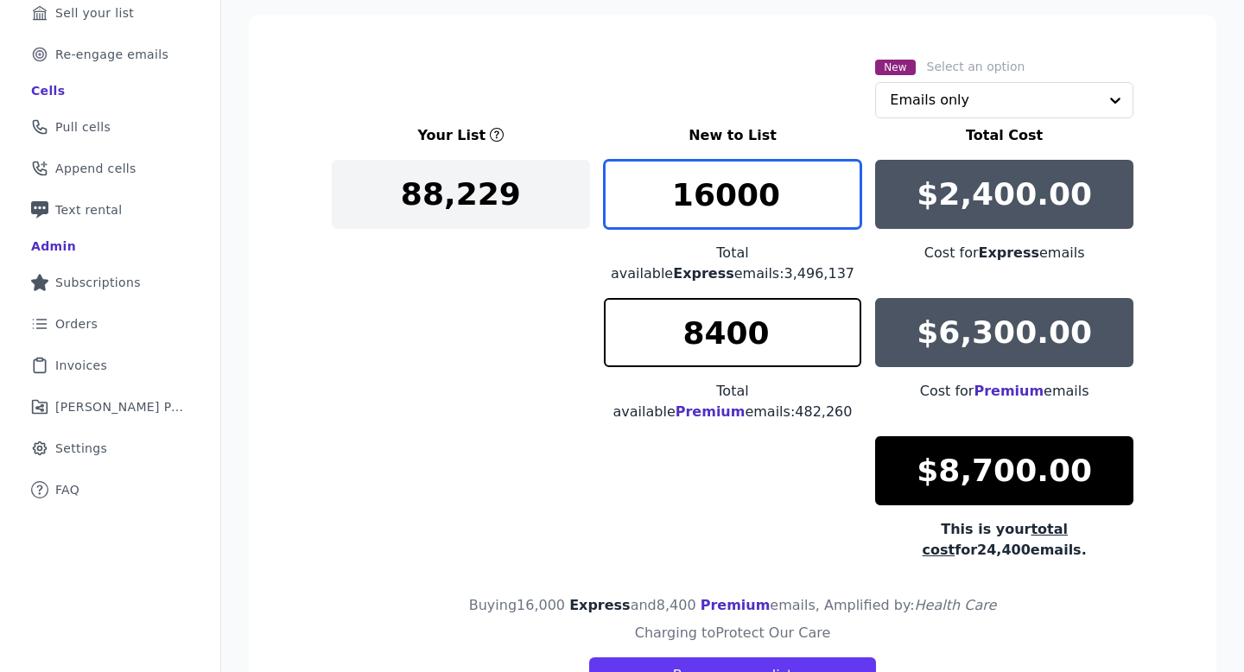
drag, startPoint x: 710, startPoint y: 200, endPoint x: 700, endPoint y: 200, distance: 10.4
click at [700, 200] on input "16000" at bounding box center [733, 194] width 258 height 69
drag, startPoint x: 704, startPoint y: 200, endPoint x: 693, endPoint y: 200, distance: 10.4
click at [693, 200] on input "15000" at bounding box center [733, 194] width 258 height 69
type input "14000"
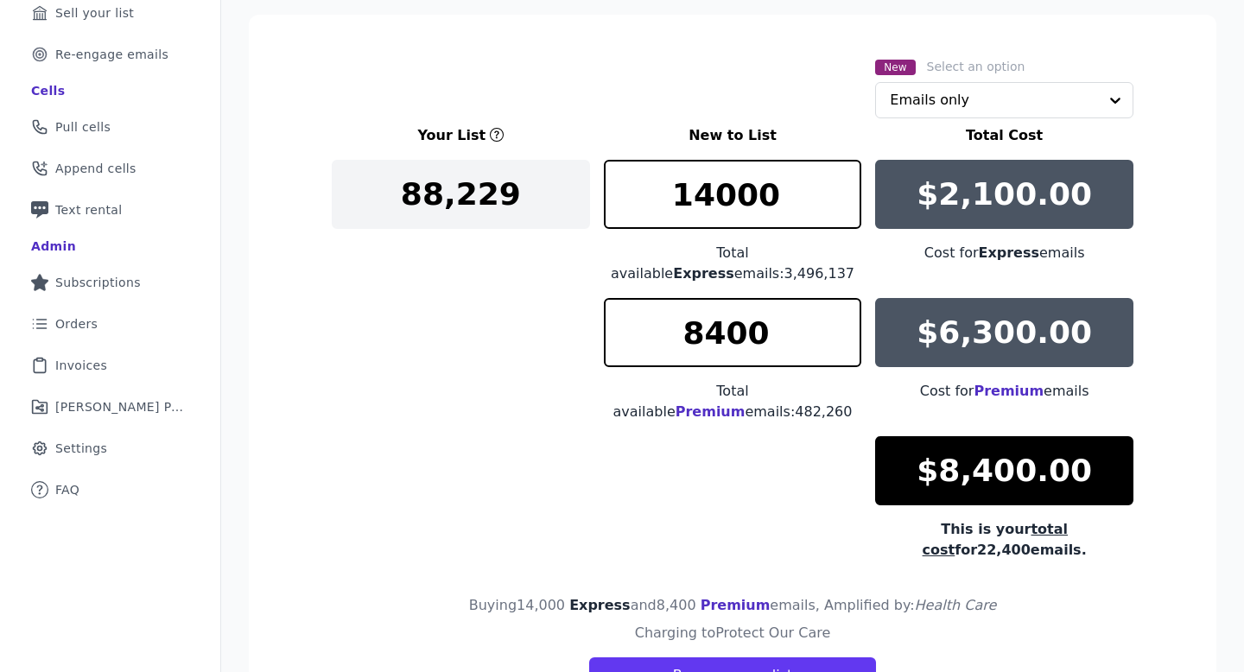
click at [427, 310] on div "Your List New to List Total Cost 88,229 14000 Total available Express emails: 3…" at bounding box center [732, 342] width 801 height 435
drag, startPoint x: 723, startPoint y: 329, endPoint x: 711, endPoint y: 329, distance: 12.1
click at [711, 329] on input "8400" at bounding box center [733, 332] width 258 height 69
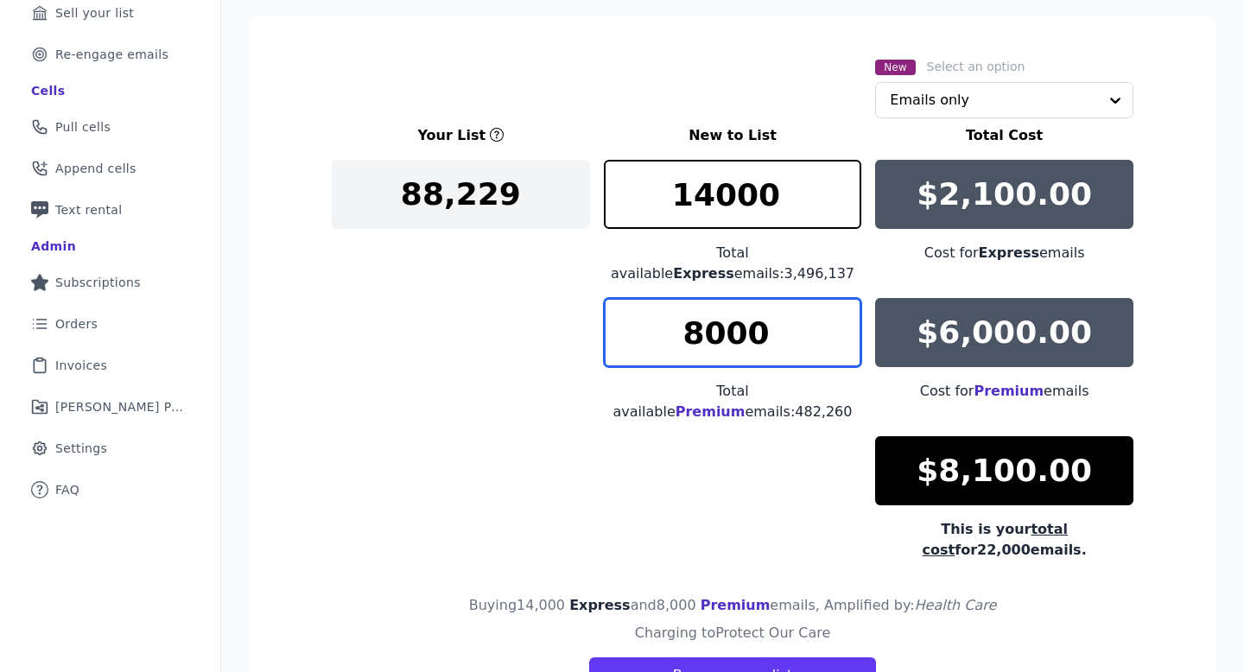
type input "8000"
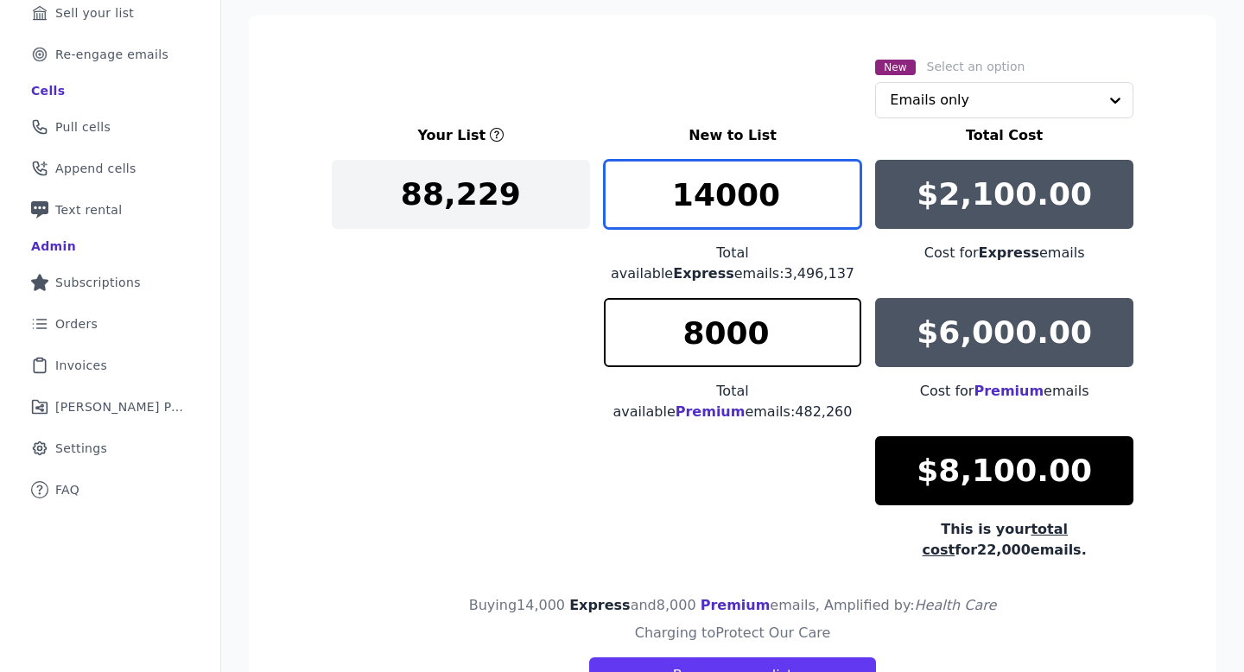
drag, startPoint x: 710, startPoint y: 181, endPoint x: 698, endPoint y: 184, distance: 12.4
click at [698, 184] on input "14000" at bounding box center [733, 194] width 258 height 69
type input "16000"
click at [471, 319] on div "Your List New to List Total Cost 88,229 16000 Total available Express emails: 3…" at bounding box center [732, 342] width 801 height 435
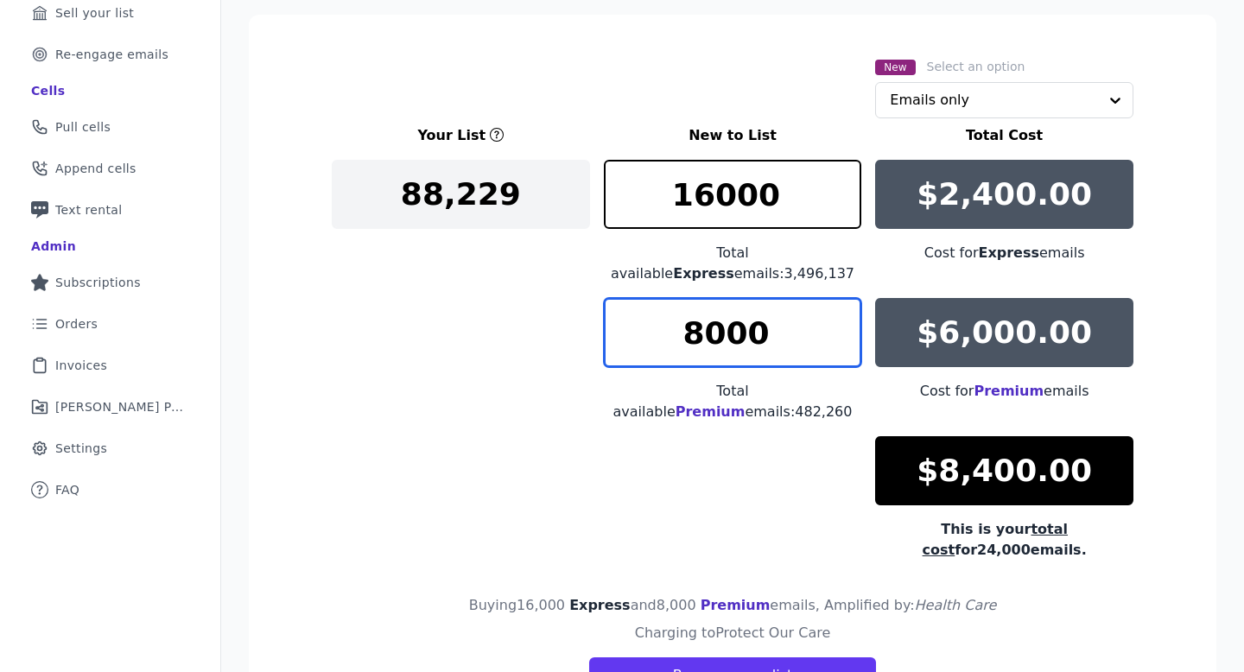
drag, startPoint x: 719, startPoint y: 337, endPoint x: 685, endPoint y: 337, distance: 33.7
click at [685, 337] on input "8000" at bounding box center [733, 332] width 258 height 69
type input "7800"
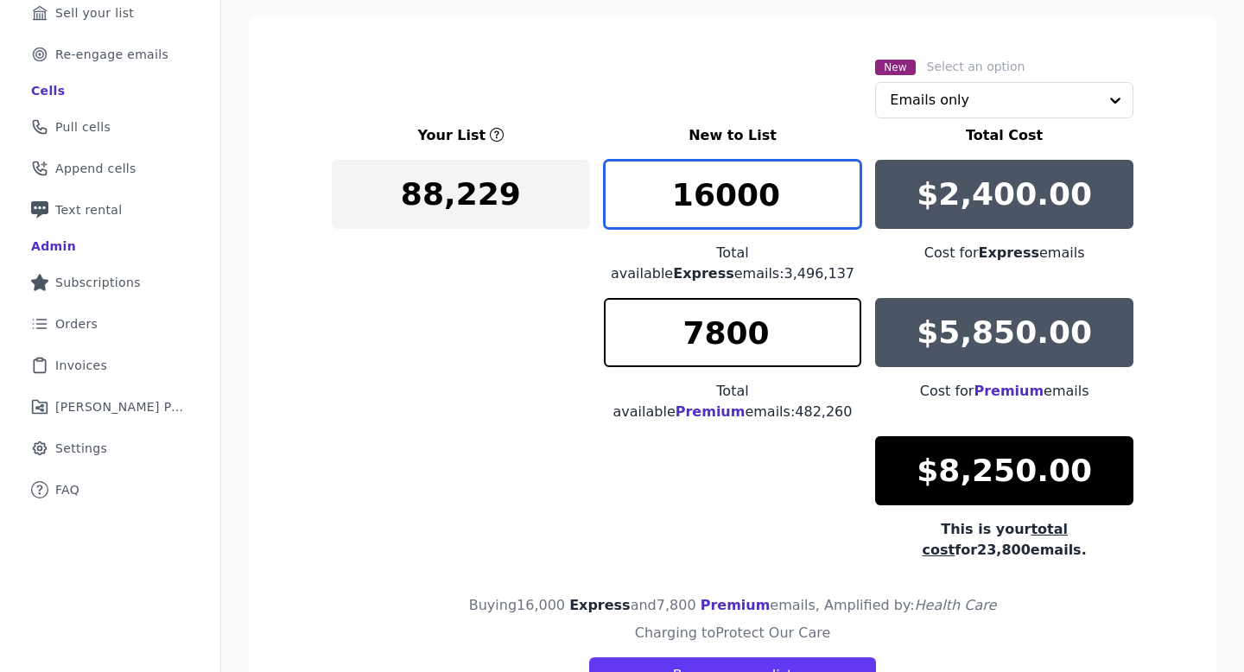
drag, startPoint x: 710, startPoint y: 196, endPoint x: 696, endPoint y: 196, distance: 13.8
click at [696, 196] on input "16000" at bounding box center [733, 194] width 258 height 69
type input "17000"
click at [431, 285] on div "Your List New to List Total Cost 88,229 17000 Total available Express emails: 3…" at bounding box center [732, 342] width 801 height 435
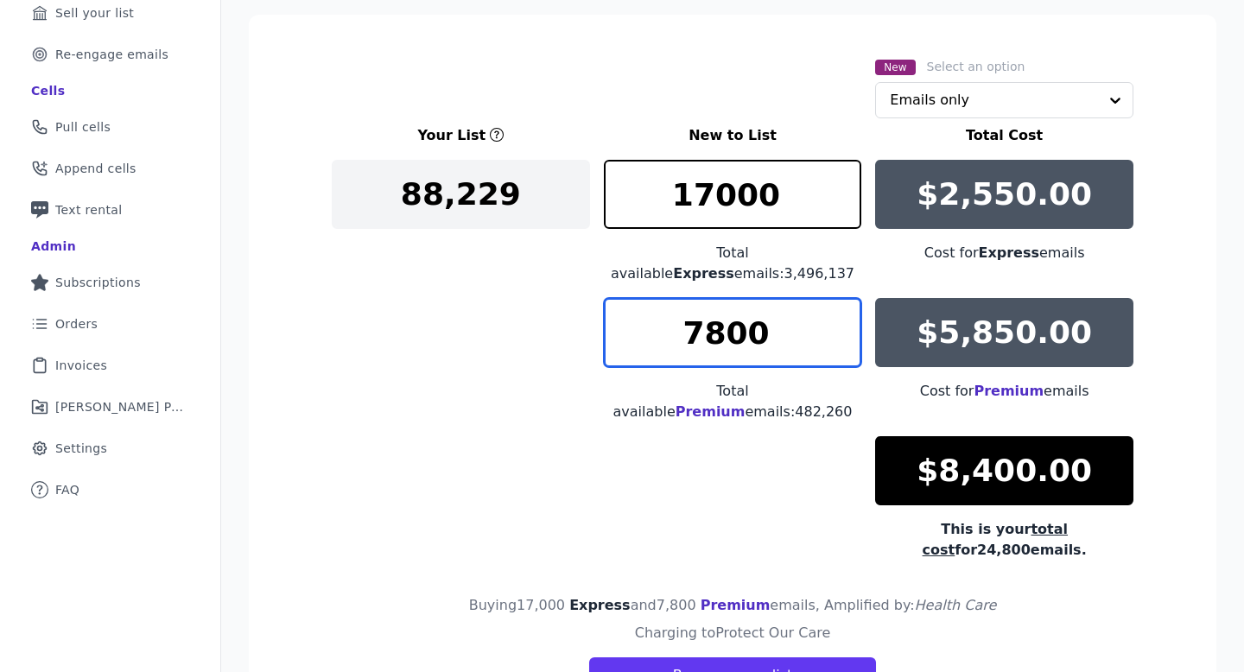
drag, startPoint x: 724, startPoint y: 323, endPoint x: 711, endPoint y: 323, distance: 13.0
click at [711, 323] on input "7800" at bounding box center [733, 332] width 258 height 69
type input "7900"
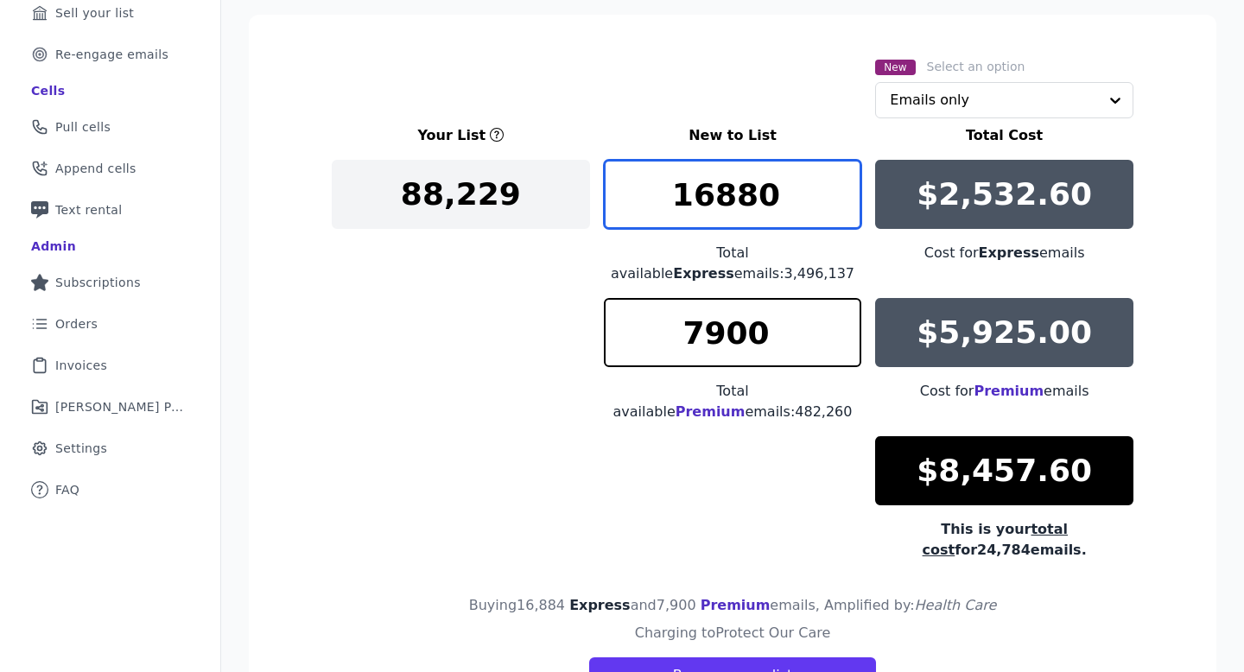
click at [851, 204] on input "16880" at bounding box center [733, 194] width 258 height 69
drag, startPoint x: 790, startPoint y: 193, endPoint x: 739, endPoint y: 193, distance: 51.0
click at [739, 193] on input "16880" at bounding box center [733, 194] width 258 height 69
drag, startPoint x: 776, startPoint y: 196, endPoint x: 719, endPoint y: 197, distance: 57.0
click at [719, 197] on input "16800" at bounding box center [733, 194] width 258 height 69
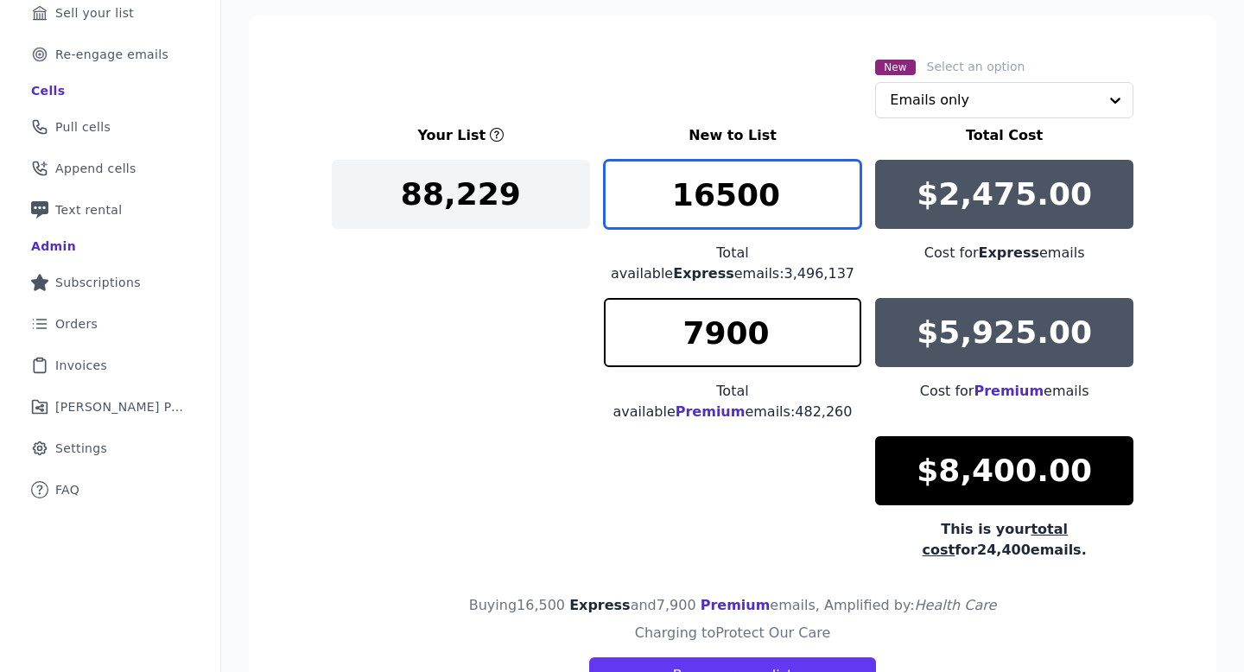
type input "16500"
click at [468, 294] on div "Your List New to List Total Cost 88,229 16500 Total available Express emails: 3…" at bounding box center [732, 342] width 801 height 435
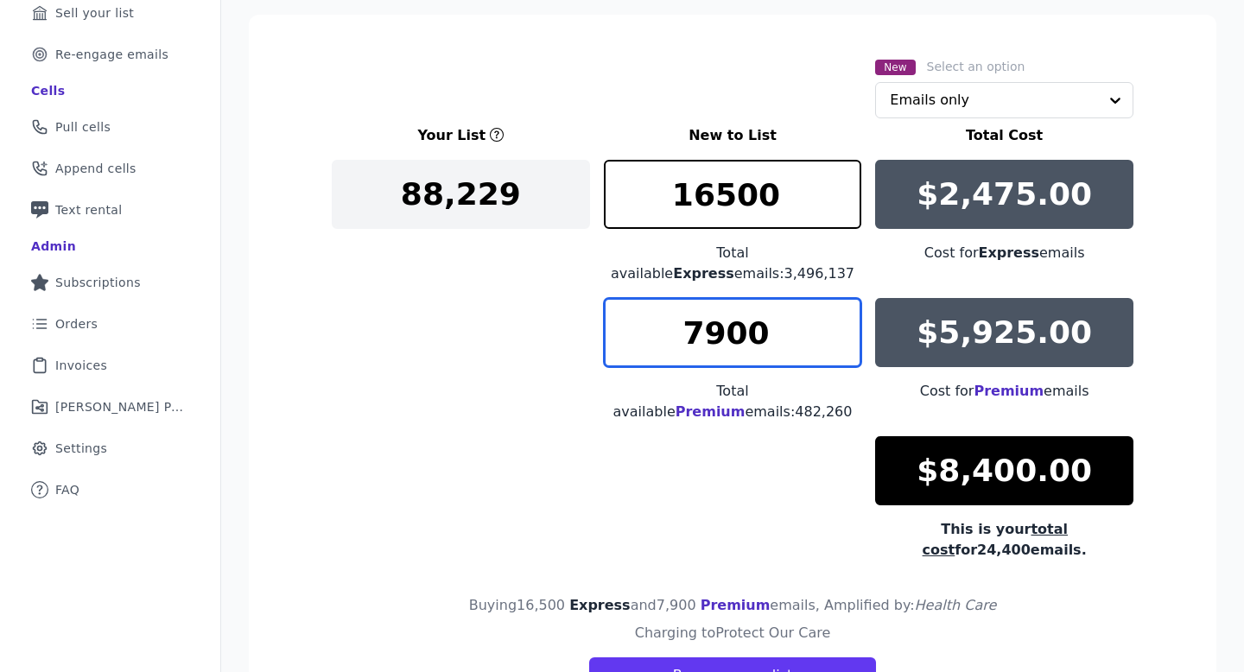
drag, startPoint x: 719, startPoint y: 329, endPoint x: 706, endPoint y: 329, distance: 13.0
click at [706, 329] on input "7900" at bounding box center [733, 332] width 258 height 69
type input "7800"
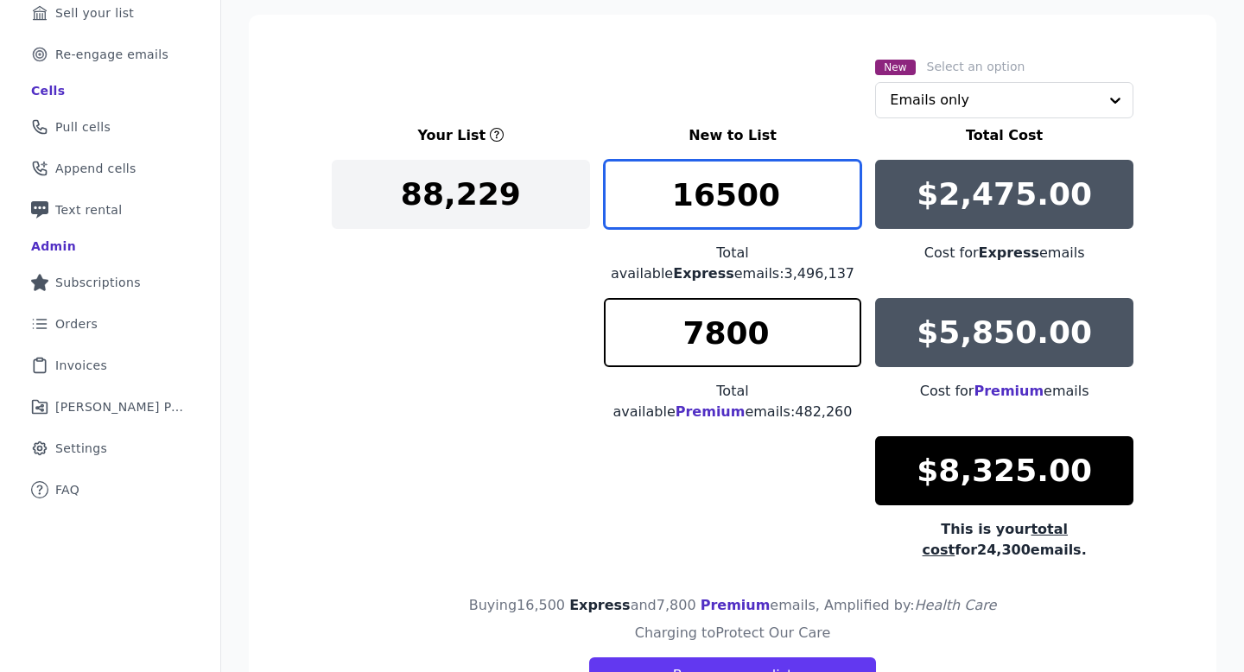
drag, startPoint x: 790, startPoint y: 193, endPoint x: 720, endPoint y: 193, distance: 70.0
click at [719, 193] on input "16500" at bounding box center [733, 194] width 258 height 69
drag, startPoint x: 795, startPoint y: 189, endPoint x: 699, endPoint y: 188, distance: 96.7
click at [697, 189] on input "16900" at bounding box center [733, 194] width 258 height 69
click at [347, 333] on div "Your List New to List Total Cost 88,229 17000 Total available Express emails: 3…" at bounding box center [732, 342] width 801 height 435
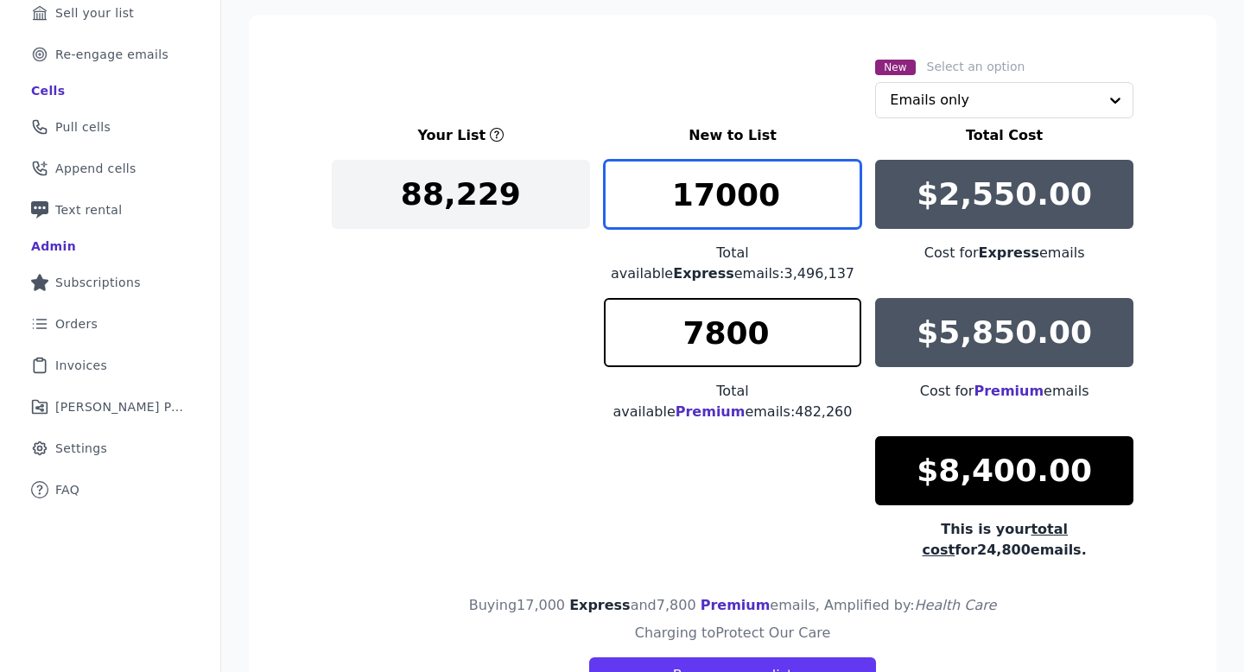
drag, startPoint x: 774, startPoint y: 193, endPoint x: 700, endPoint y: 194, distance: 73.4
click at [700, 194] on input "17000" at bounding box center [733, 194] width 258 height 69
type input "16900"
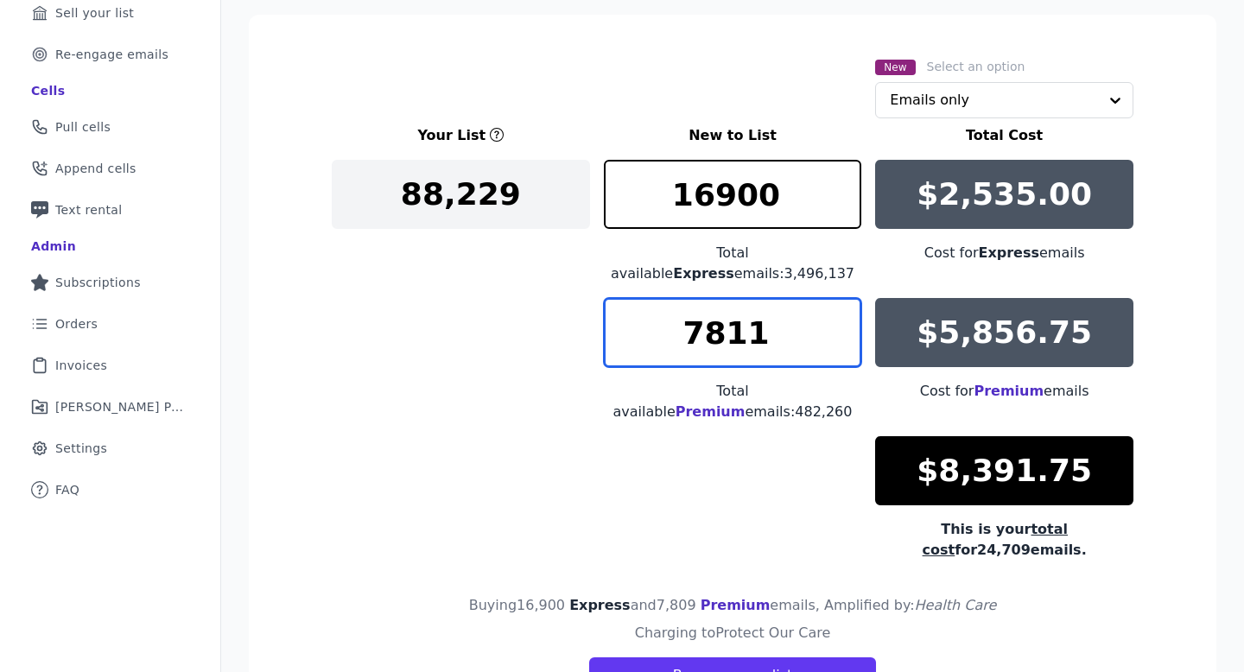
click at [847, 324] on input "7811" at bounding box center [733, 332] width 258 height 69
click at [847, 324] on input "7812" at bounding box center [733, 332] width 258 height 69
click at [847, 324] on input "7813" at bounding box center [733, 332] width 258 height 69
click at [847, 324] on input "7814" at bounding box center [733, 332] width 258 height 69
click at [847, 324] on input "7815" at bounding box center [733, 332] width 258 height 69
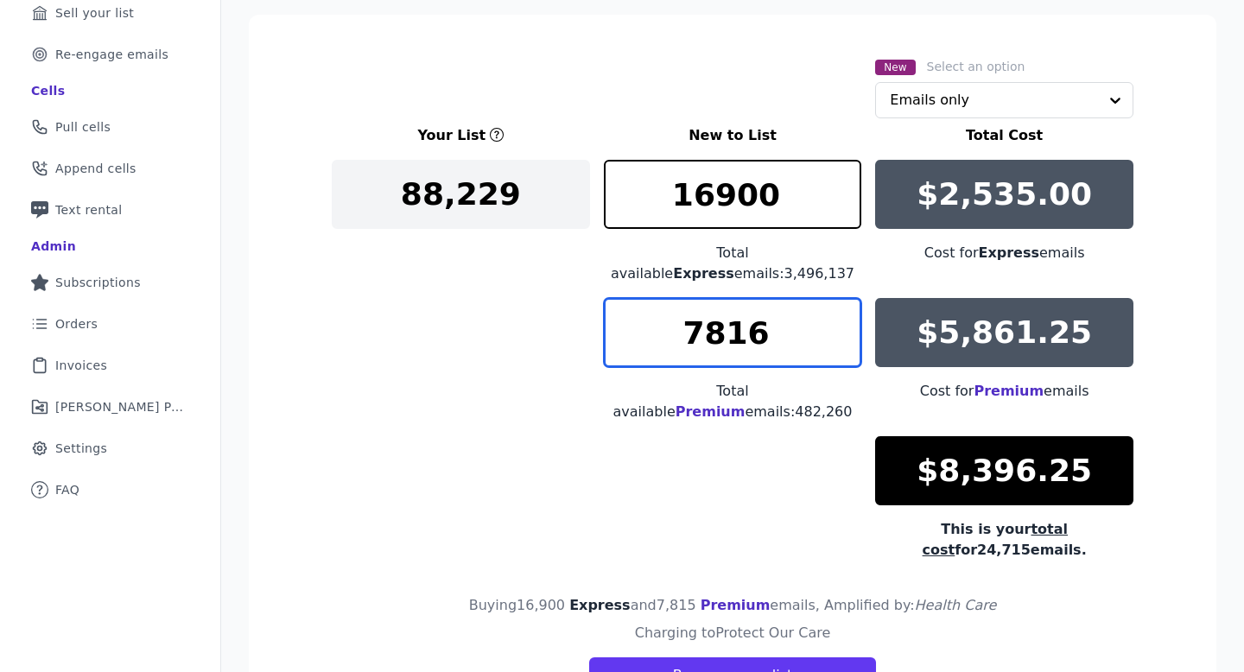
click at [847, 324] on input "7816" at bounding box center [733, 332] width 258 height 69
click at [847, 324] on input "7817" at bounding box center [733, 332] width 258 height 69
click at [847, 324] on input "7818" at bounding box center [733, 332] width 258 height 69
click at [847, 324] on input "7819" at bounding box center [733, 332] width 258 height 69
type input "7820"
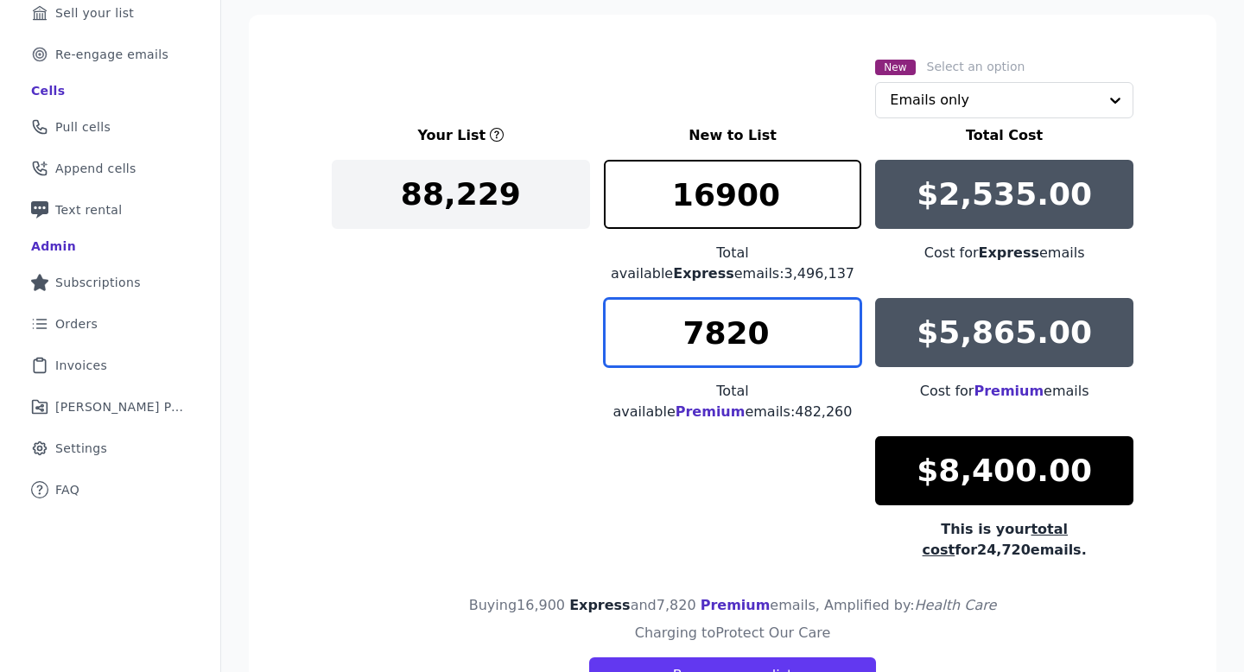
click at [847, 324] on input "7820" at bounding box center [733, 332] width 258 height 69
click at [351, 276] on div "Your List New to List Total Cost 88,229 16900 Total available Express emails: 3…" at bounding box center [732, 342] width 801 height 435
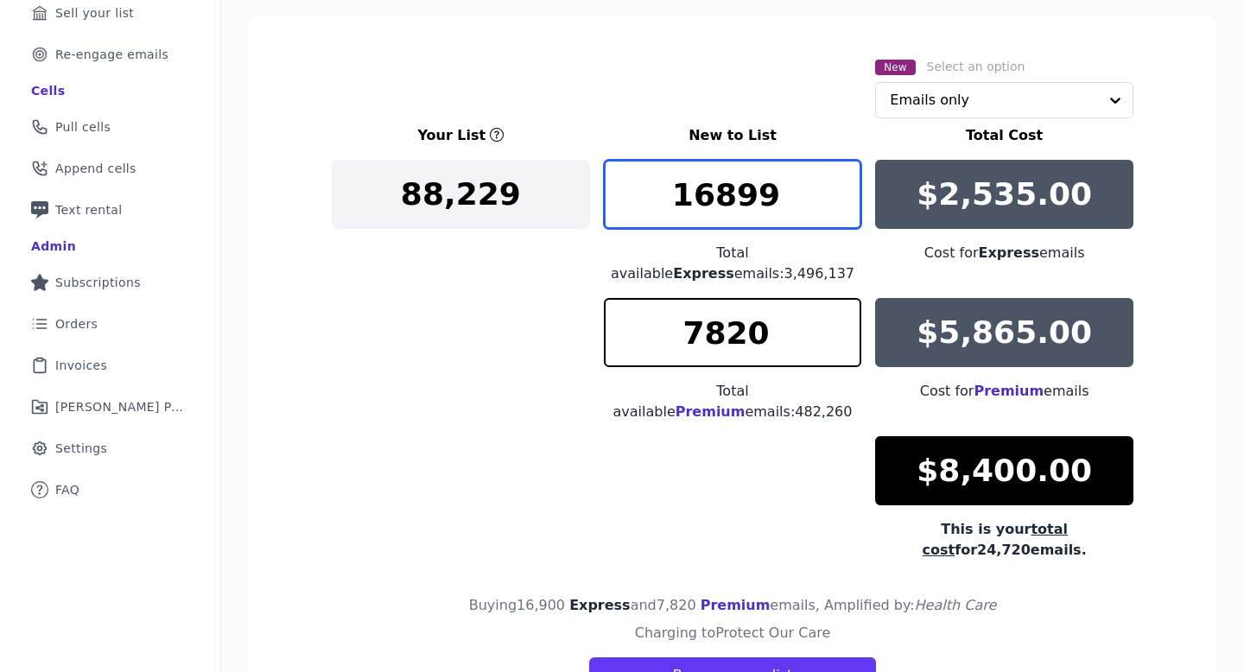
click at [846, 205] on input "16899" at bounding box center [733, 194] width 258 height 69
click at [846, 205] on input "16898" at bounding box center [733, 194] width 258 height 69
click at [846, 205] on input "16897" at bounding box center [733, 194] width 258 height 69
click at [845, 205] on input "16896" at bounding box center [733, 194] width 258 height 69
click at [845, 205] on input "16895" at bounding box center [733, 194] width 258 height 69
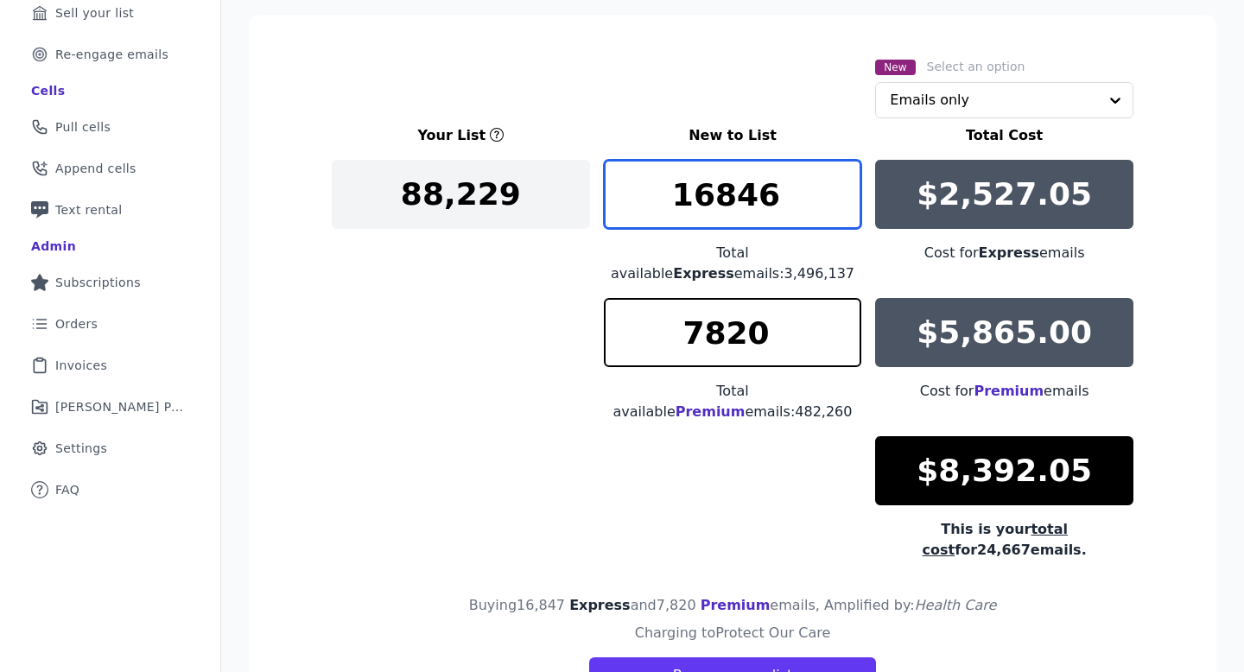
click at [845, 205] on input "16846" at bounding box center [733, 194] width 258 height 69
click at [845, 205] on input "16845" at bounding box center [733, 194] width 258 height 69
click at [845, 205] on input "16844" at bounding box center [733, 194] width 258 height 69
click at [845, 205] on input "16843" at bounding box center [733, 194] width 258 height 69
click at [845, 205] on input "16842" at bounding box center [733, 194] width 258 height 69
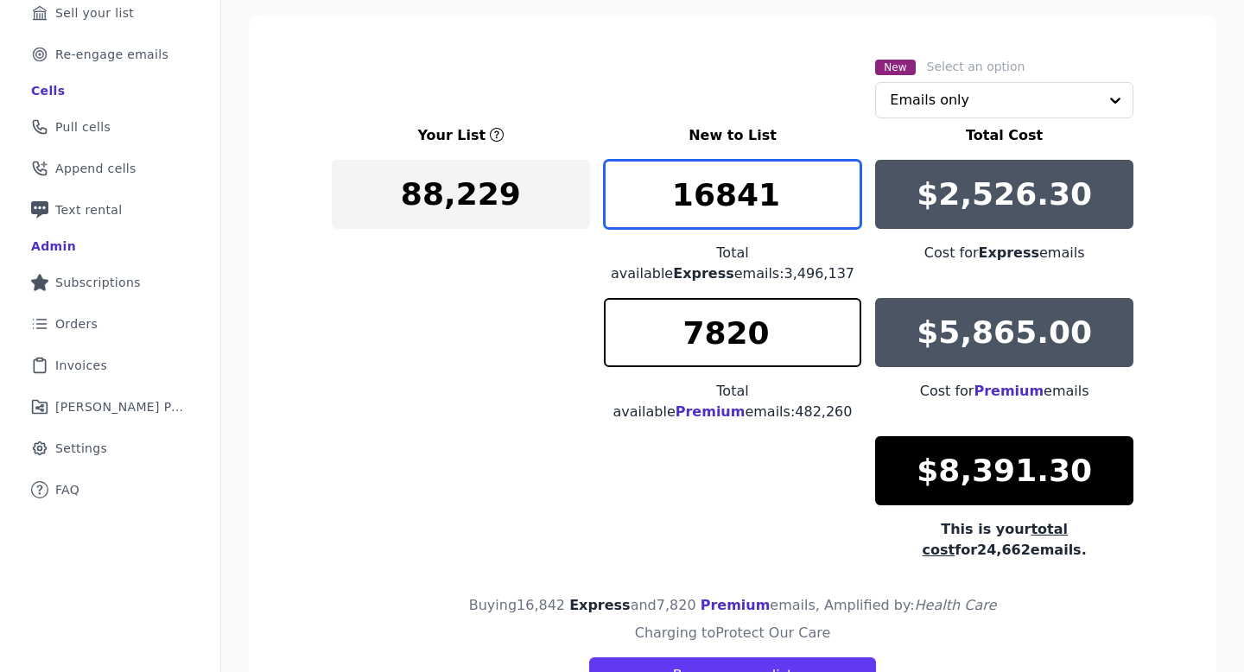
click at [845, 205] on input "16841" at bounding box center [733, 194] width 258 height 69
click at [845, 205] on input "16840" at bounding box center [733, 194] width 258 height 69
click at [845, 205] on input "16839" at bounding box center [733, 194] width 258 height 69
click at [845, 205] on input "16838" at bounding box center [733, 194] width 258 height 69
click at [845, 205] on input "16837" at bounding box center [733, 194] width 258 height 69
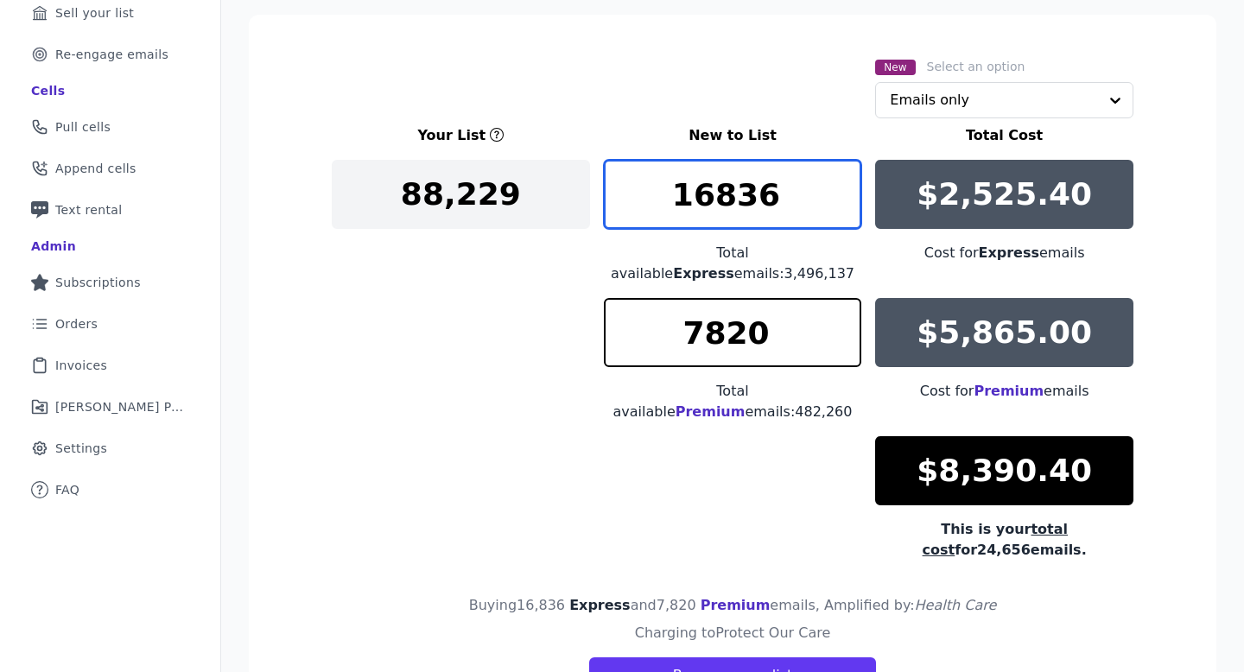
click at [845, 205] on input "16836" at bounding box center [733, 194] width 258 height 69
click at [845, 205] on input "16835" at bounding box center [733, 194] width 258 height 69
click at [845, 205] on input "16834" at bounding box center [733, 194] width 258 height 69
type input "16833"
click at [845, 205] on input "16833" at bounding box center [733, 194] width 258 height 69
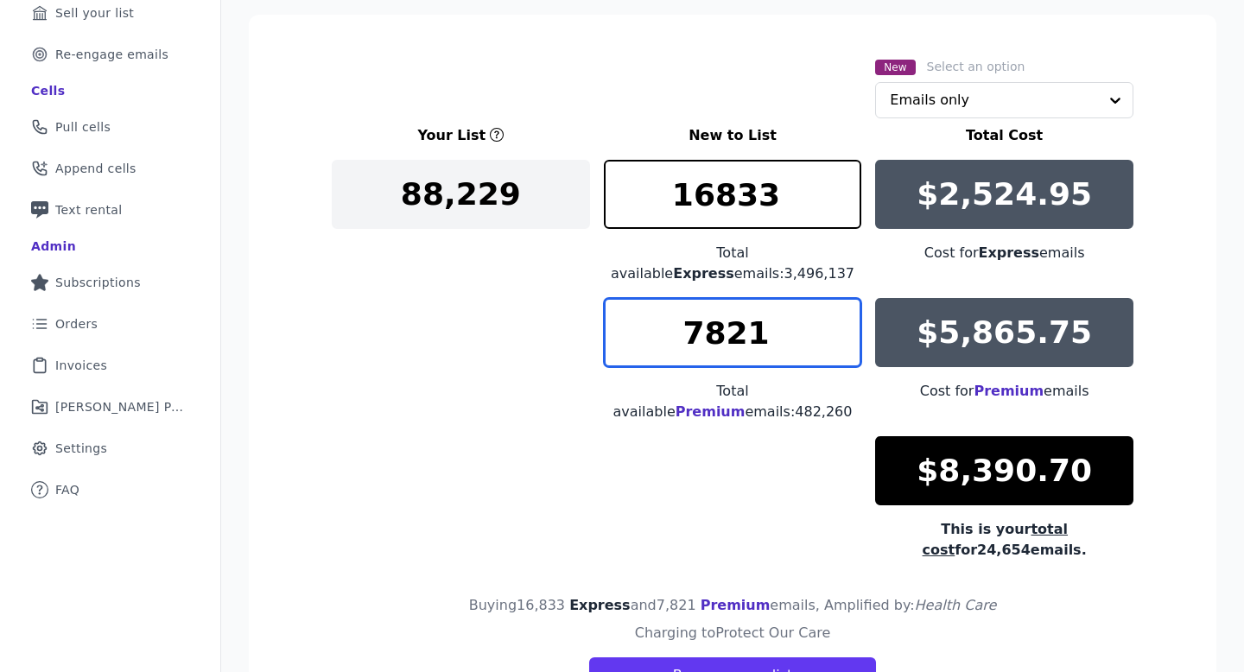
click at [845, 326] on input "7821" at bounding box center [733, 332] width 258 height 69
click at [845, 326] on input "7835" at bounding box center [733, 332] width 258 height 69
type input "7834"
click at [845, 342] on input "7834" at bounding box center [733, 332] width 258 height 69
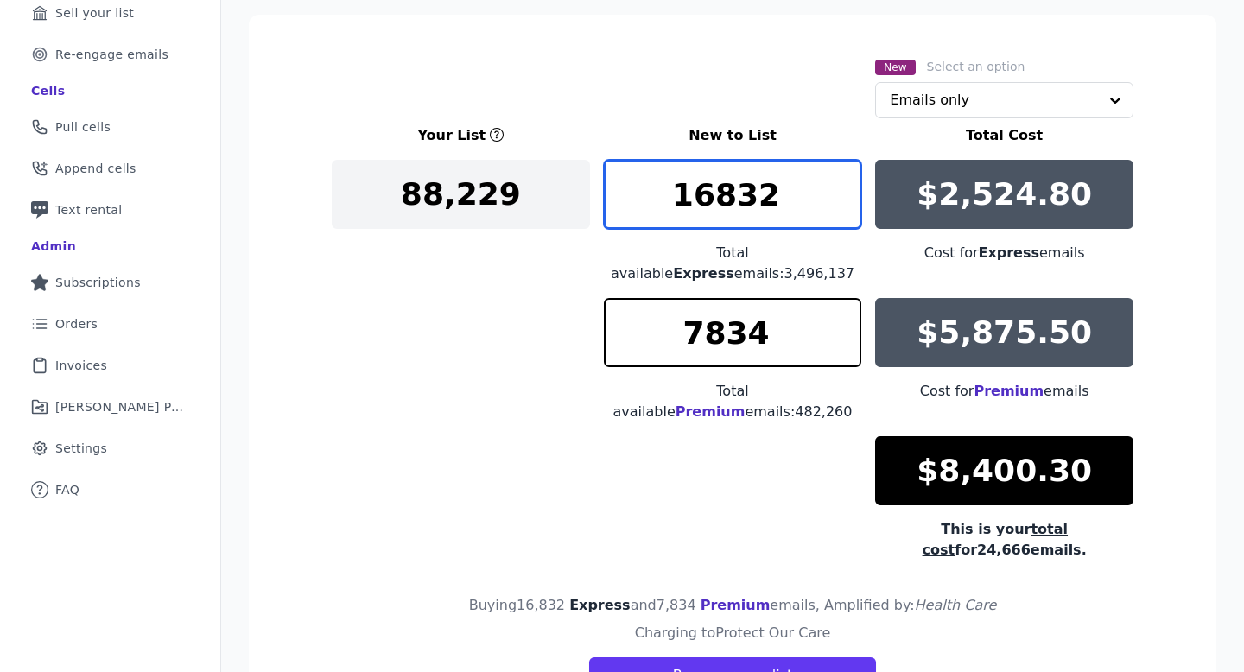
click at [851, 205] on input "16832" at bounding box center [733, 194] width 258 height 69
click at [851, 205] on input "16831" at bounding box center [733, 194] width 258 height 69
type input "16830"
click at [851, 205] on input "16830" at bounding box center [733, 194] width 258 height 69
click at [473, 293] on div "Your List New to List Total Cost 88,229 16830 Total available Express emails: 3…" at bounding box center [732, 342] width 801 height 435
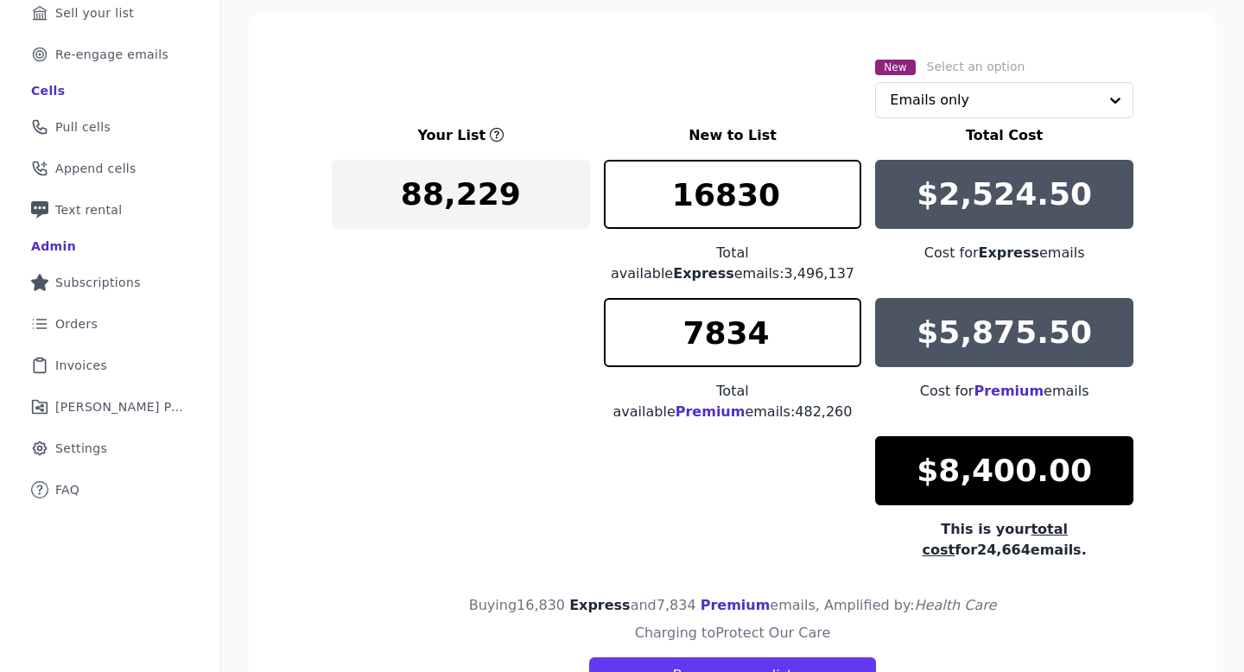
click at [481, 275] on div "Your List New to List Total Cost 88,229 16830 Total available Express emails: 3…" at bounding box center [732, 342] width 801 height 435
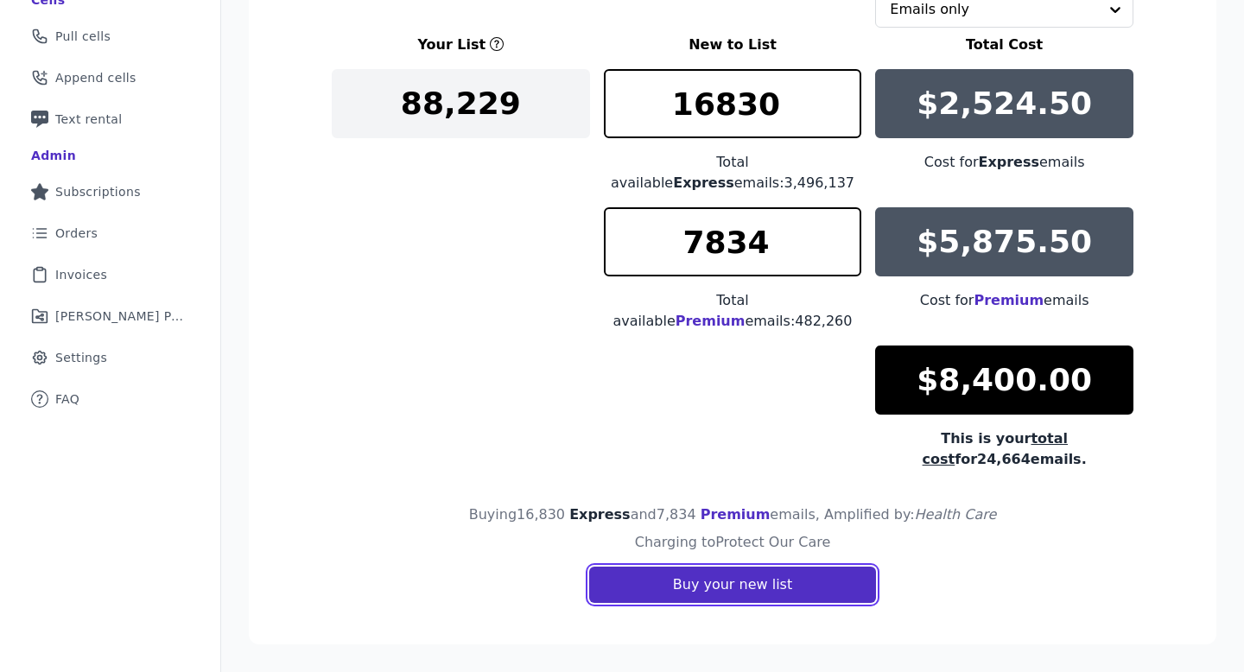
click at [779, 570] on button "Buy your new list" at bounding box center [732, 585] width 287 height 36
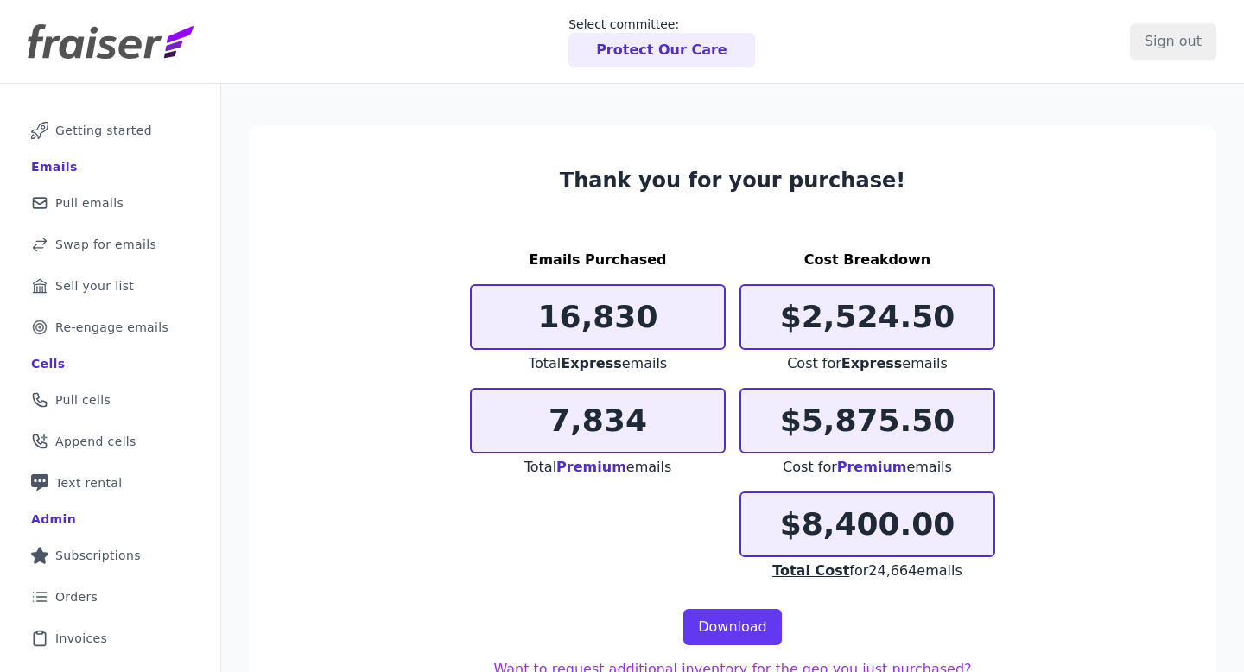
scroll to position [110, 0]
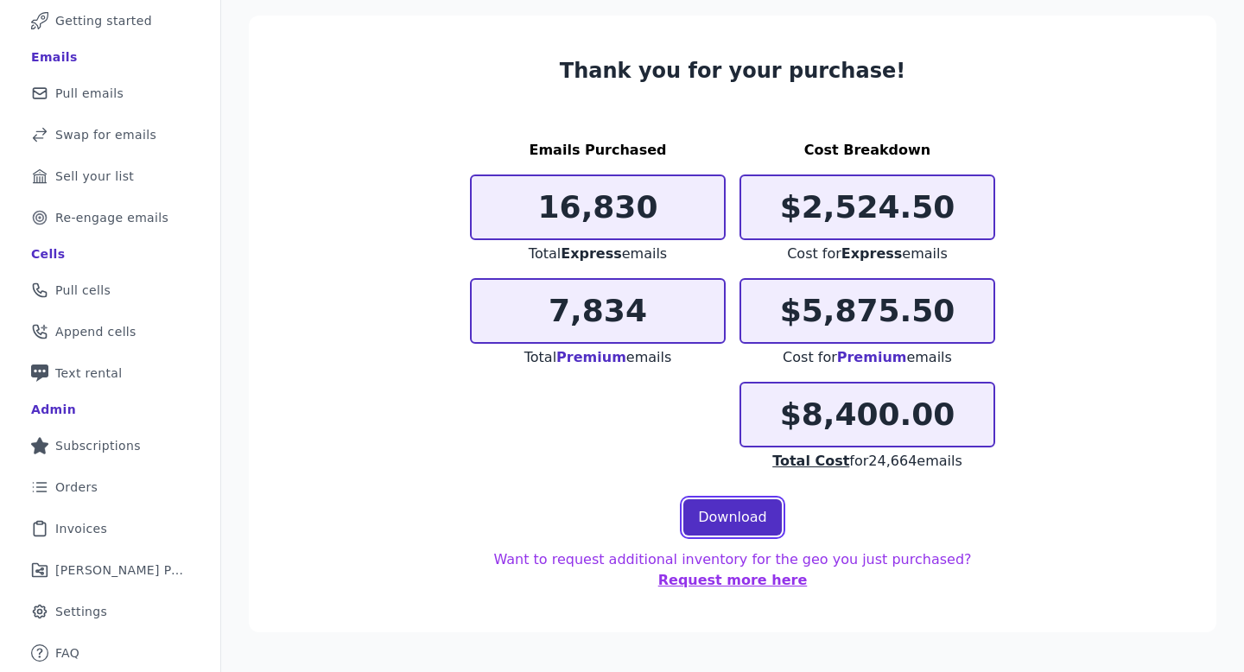
click at [730, 527] on link "Download" at bounding box center [732, 517] width 98 height 36
